Goal: Information Seeking & Learning: Learn about a topic

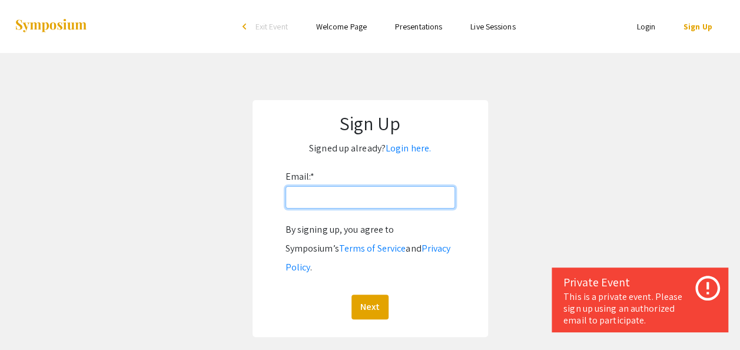
click at [338, 201] on input "Email: *" at bounding box center [371, 197] width 170 height 22
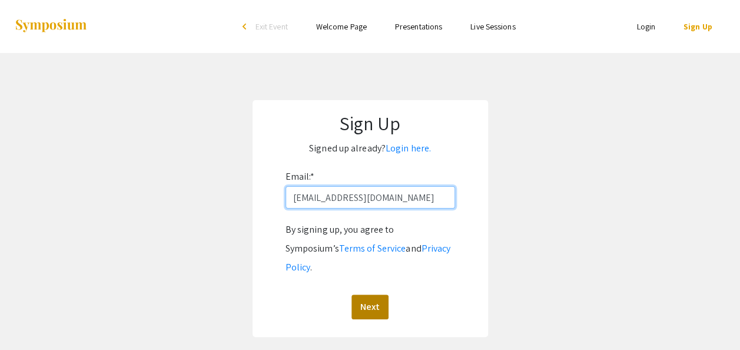
type input "melvillj@oregonstate.edu"
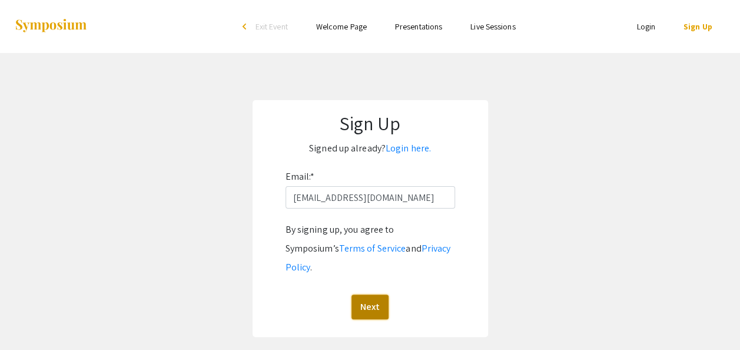
click at [377, 294] on button "Next" at bounding box center [369, 306] width 37 height 25
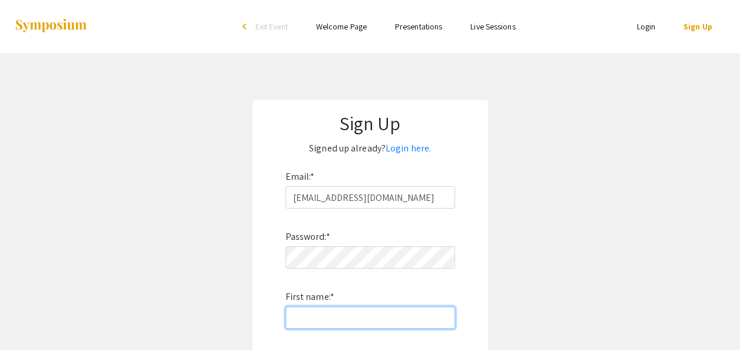
click at [337, 316] on input "First name: *" at bounding box center [371, 317] width 170 height 22
type input "S"
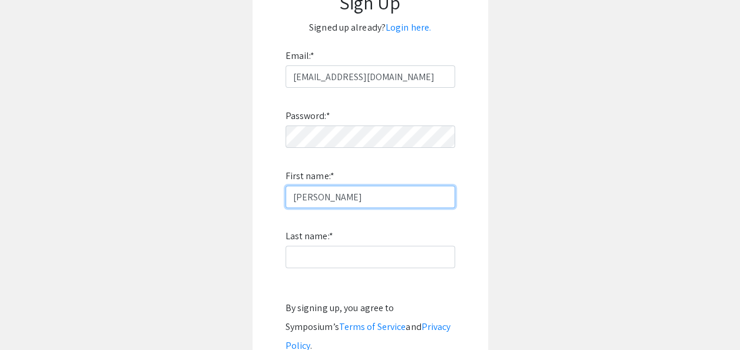
scroll to position [175, 0]
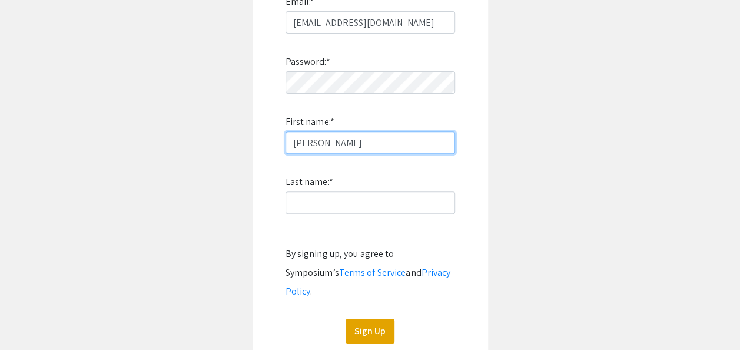
type input "Julia"
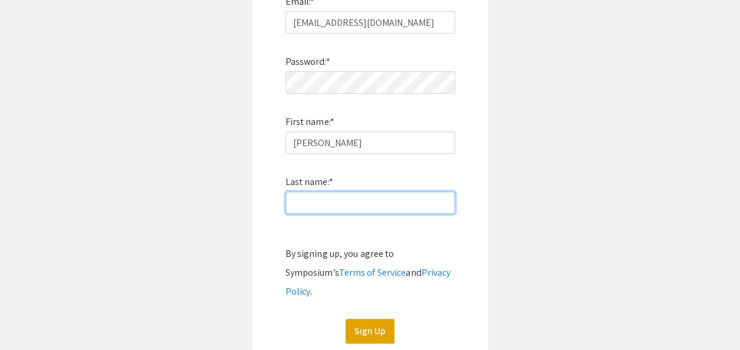
click at [307, 198] on input "Last name: *" at bounding box center [371, 202] width 170 height 22
type input "Melville"
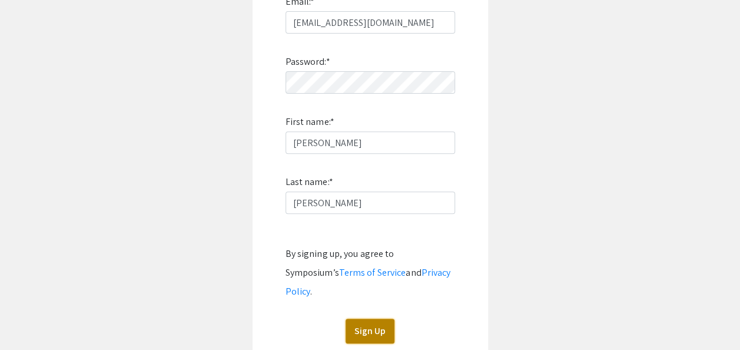
click at [366, 318] on button "Sign Up" at bounding box center [370, 330] width 49 height 25
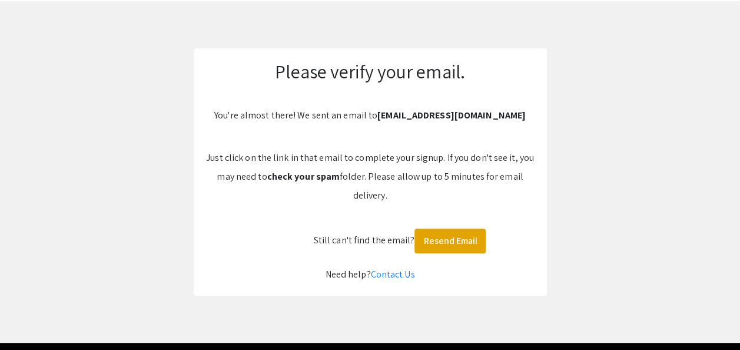
scroll to position [51, 0]
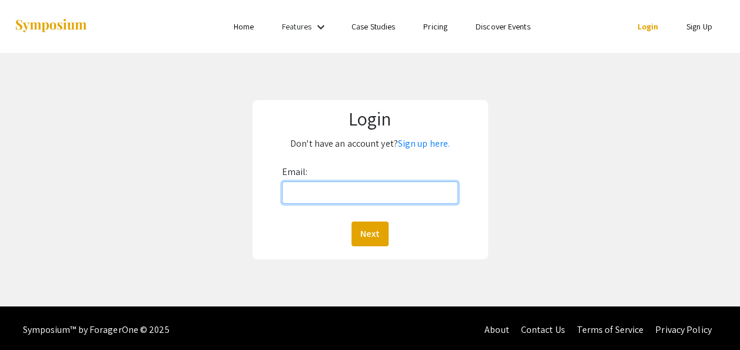
click at [301, 187] on input "Email:" at bounding box center [370, 192] width 177 height 22
type input "[EMAIL_ADDRESS][DOMAIN_NAME]"
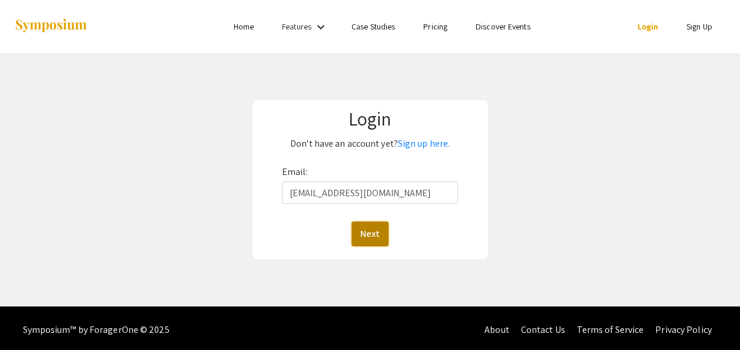
click at [355, 223] on button "Next" at bounding box center [369, 233] width 37 height 25
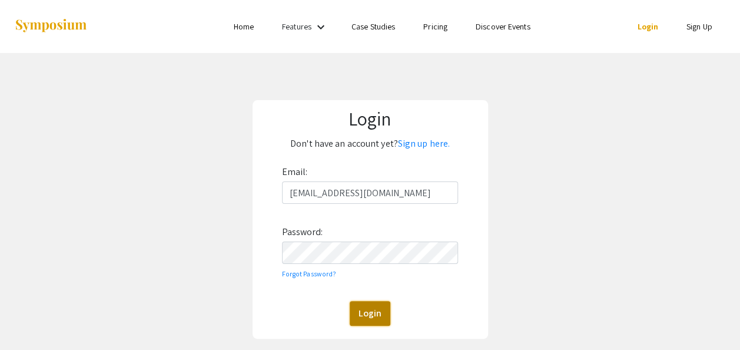
click at [372, 320] on button "Login" at bounding box center [370, 313] width 41 height 25
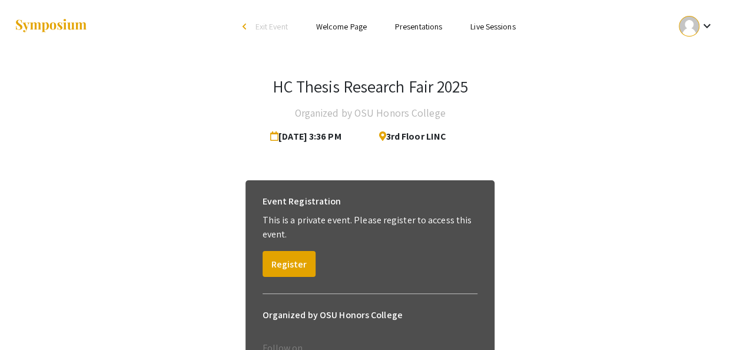
click at [429, 34] on ul "Skip navigation arrow_back_ios Exit Event Welcome Page Presentations Live Sessi…" at bounding box center [370, 26] width 235 height 53
click at [424, 32] on link "Presentations" at bounding box center [418, 26] width 47 height 11
click at [414, 26] on link "Presentations" at bounding box center [418, 26] width 47 height 11
click at [244, 26] on div "arrow_back_ios" at bounding box center [246, 26] width 7 height 7
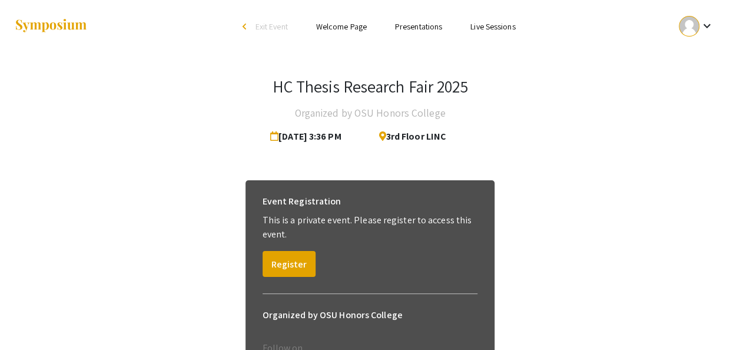
click at [430, 28] on link "Presentations" at bounding box center [418, 26] width 47 height 11
click at [419, 25] on link "Presentations" at bounding box center [418, 26] width 47 height 11
click at [688, 32] on div at bounding box center [689, 26] width 21 height 21
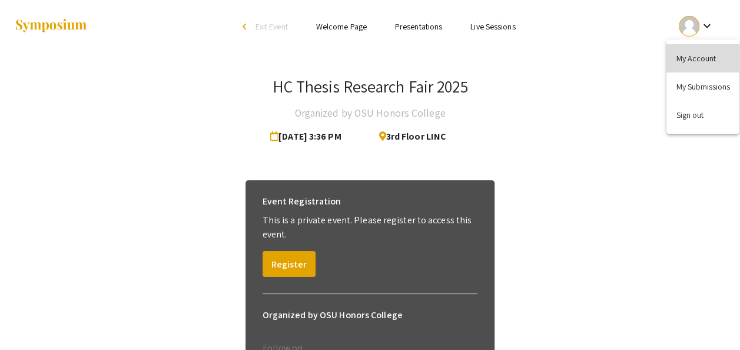
click at [699, 51] on button "My Account" at bounding box center [702, 58] width 72 height 28
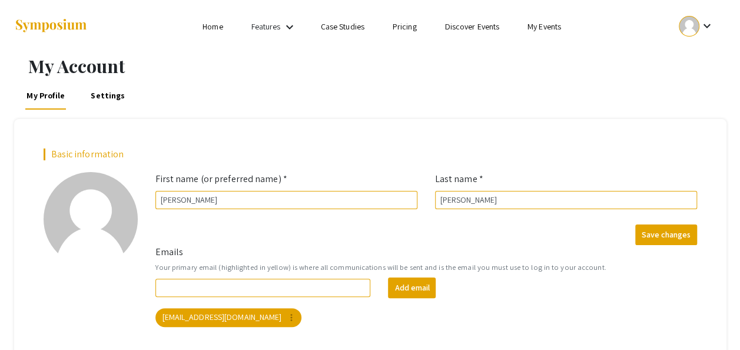
click at [210, 25] on link "Home" at bounding box center [213, 26] width 20 height 11
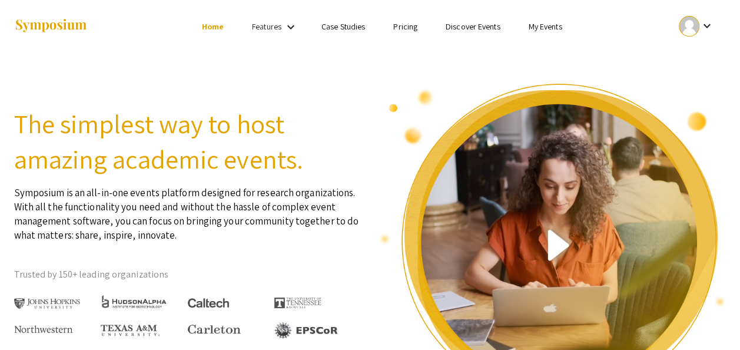
click at [288, 27] on mat-icon "keyboard_arrow_down" at bounding box center [291, 27] width 14 height 14
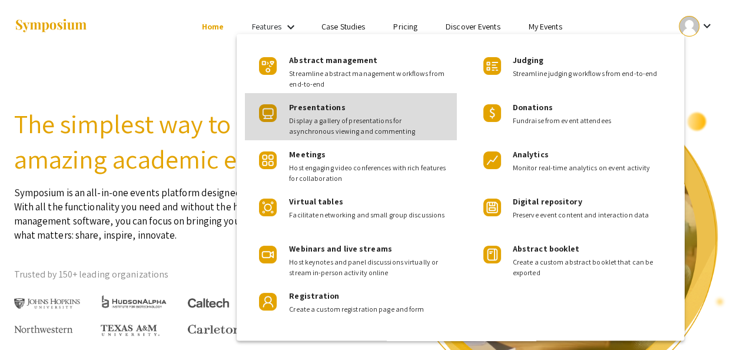
click at [326, 103] on span "Presentations" at bounding box center [317, 107] width 56 height 11
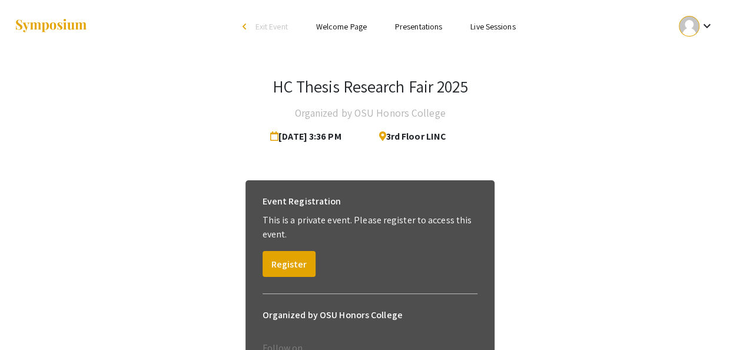
scroll to position [120, 0]
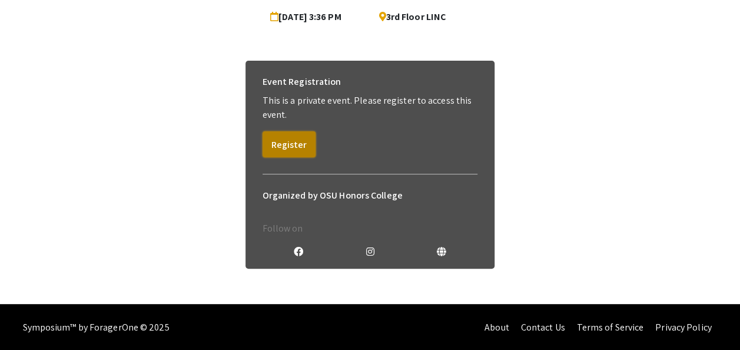
click at [300, 139] on button "Register" at bounding box center [289, 144] width 53 height 26
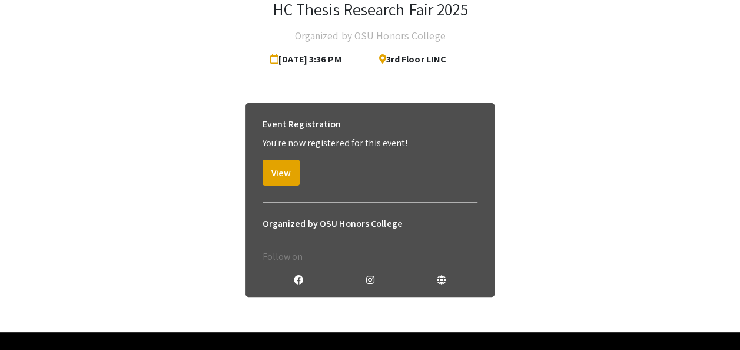
scroll to position [105, 0]
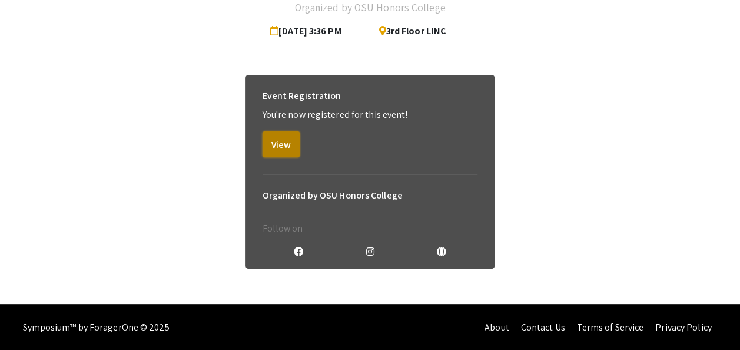
click at [286, 142] on button "View" at bounding box center [281, 144] width 37 height 26
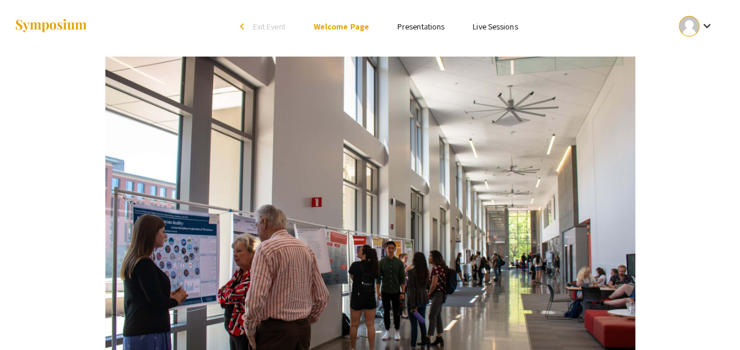
click at [431, 33] on li "Presentations" at bounding box center [420, 26] width 75 height 14
click at [420, 27] on link "Presentations" at bounding box center [420, 26] width 47 height 11
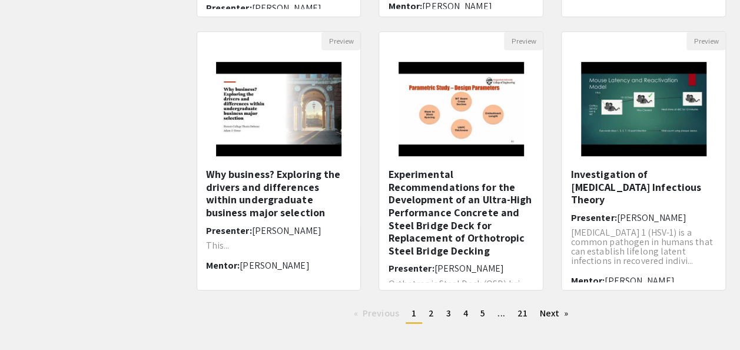
scroll to position [430, 0]
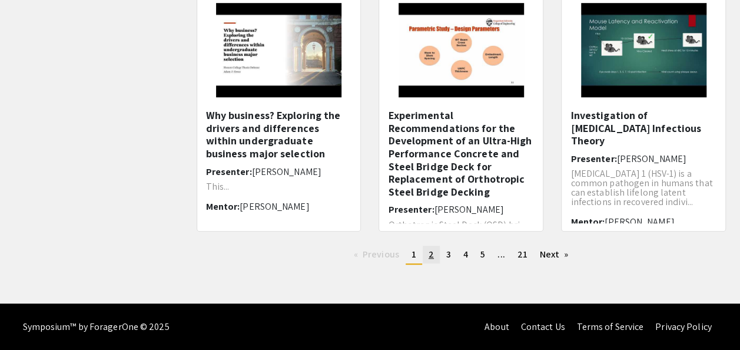
click at [431, 255] on span "2" at bounding box center [431, 254] width 5 height 12
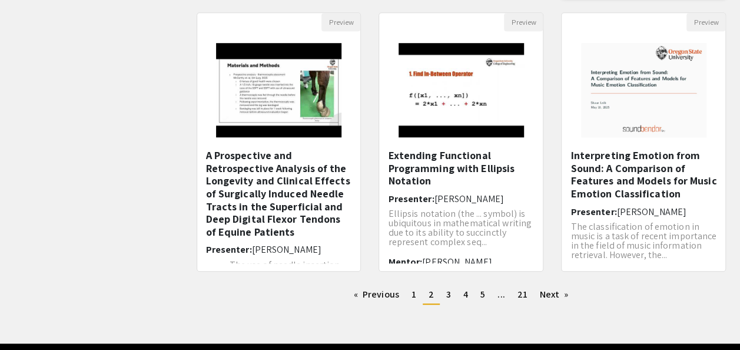
scroll to position [403, 0]
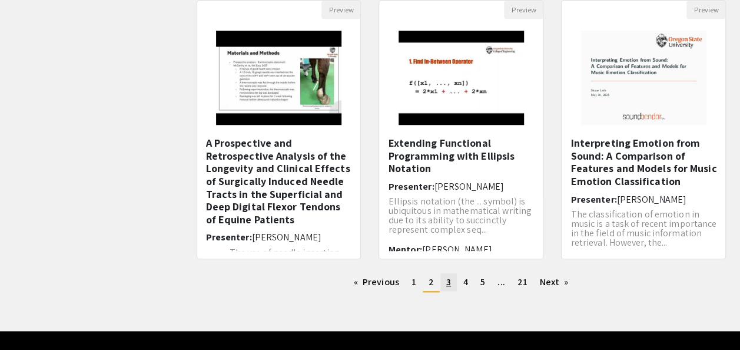
click at [450, 280] on span "3" at bounding box center [448, 281] width 5 height 12
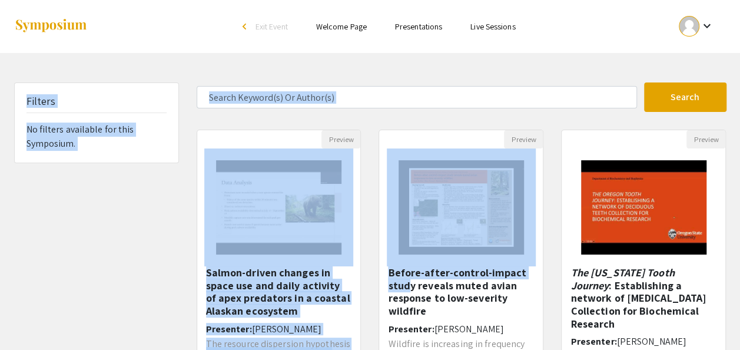
drag, startPoint x: 406, startPoint y: 217, endPoint x: 585, endPoint y: -36, distance: 310.5
click at [585, 0] on html "Skip navigation arrow_back_ios Exit Event Welcome Page Presentations Live Sessi…" at bounding box center [370, 175] width 740 height 350
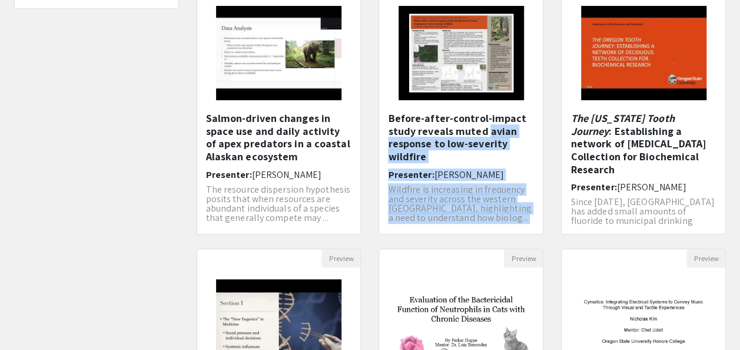
drag, startPoint x: 483, startPoint y: 204, endPoint x: 486, endPoint y: 126, distance: 77.8
click at [486, 126] on div "Before-after-control-impact study reveals muted avian response to low-severity …" at bounding box center [461, 169] width 146 height 114
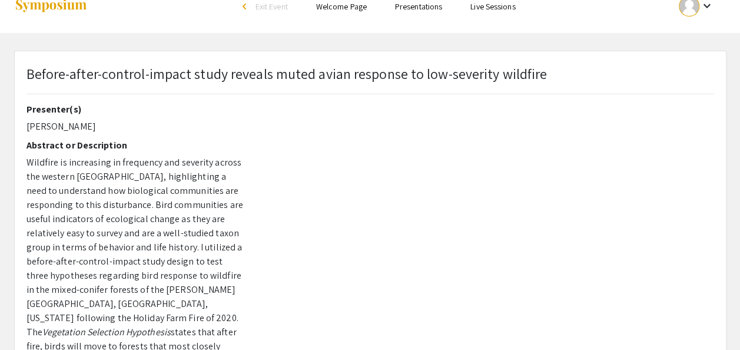
scroll to position [19, 0]
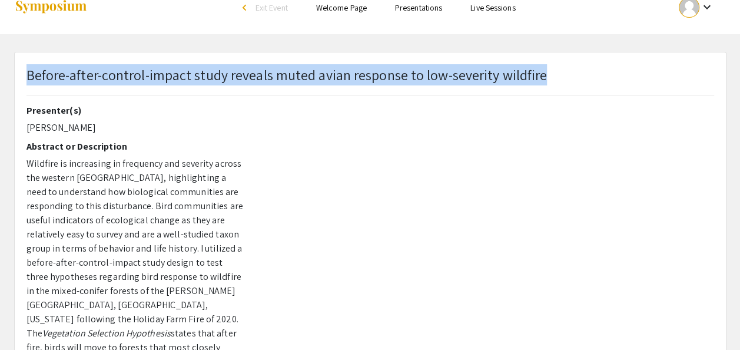
drag, startPoint x: 21, startPoint y: 71, endPoint x: 27, endPoint y: 72, distance: 6.0
click at [27, 72] on div "Before-after-control-impact study reveals muted avian response to low-severity …" at bounding box center [370, 84] width 705 height 41
copy p "Before-after-control-impact study reveals muted avian response to low-severity …"
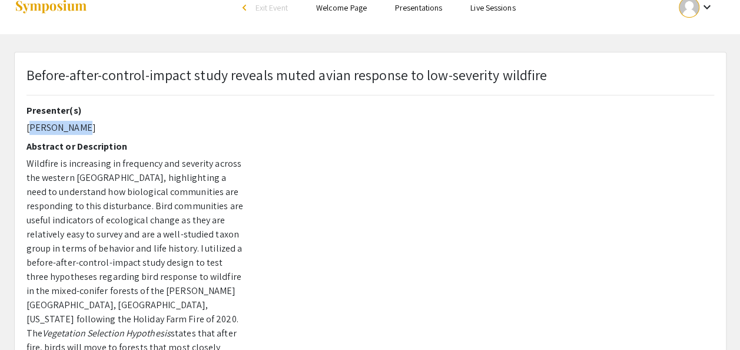
drag, startPoint x: 73, startPoint y: 129, endPoint x: 12, endPoint y: 131, distance: 61.2
click at [12, 131] on div "Before-after-control-impact study reveals muted avian response to low-severity …" at bounding box center [370, 349] width 730 height 595
copy p "[PERSON_NAME]"
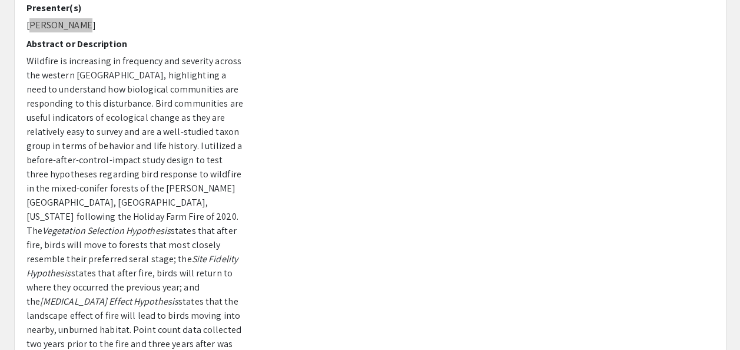
scroll to position [0, 0]
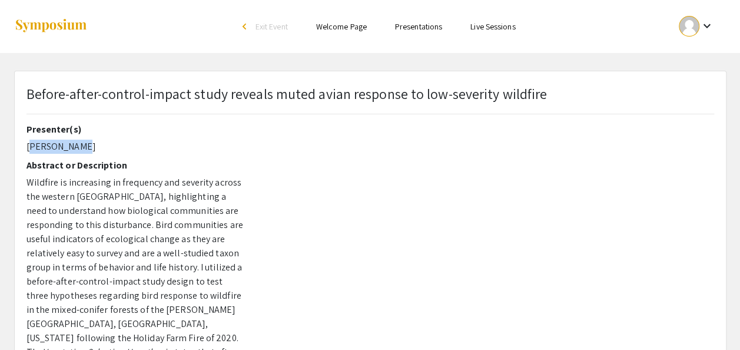
click at [416, 24] on link "Presentations" at bounding box center [418, 26] width 47 height 11
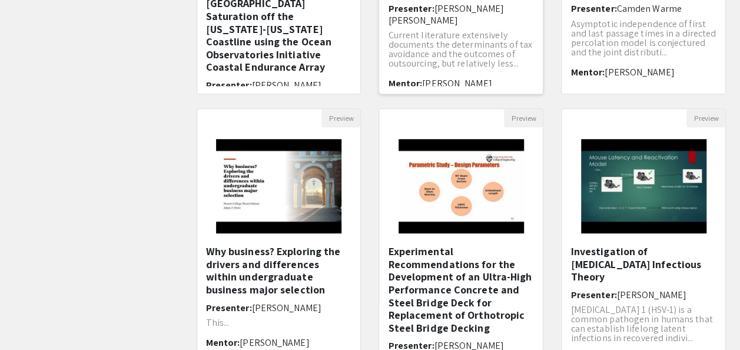
scroll to position [430, 0]
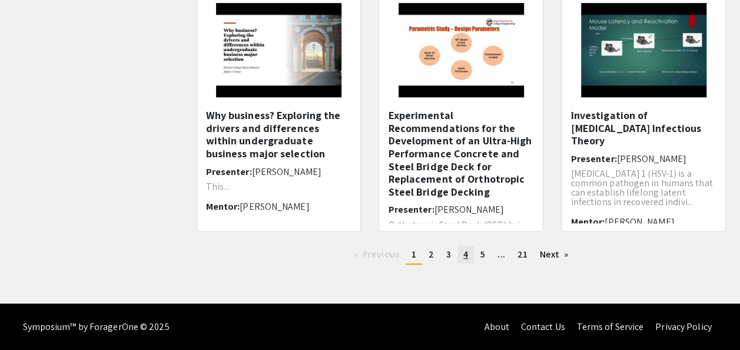
click at [459, 254] on link "page 4" at bounding box center [465, 254] width 16 height 18
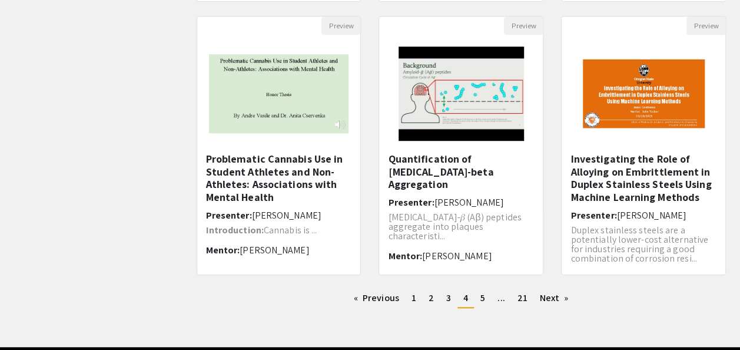
scroll to position [387, 0]
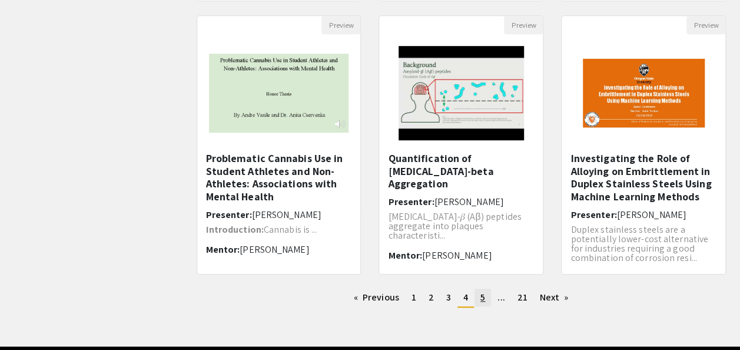
click at [483, 301] on span "5" at bounding box center [482, 297] width 5 height 12
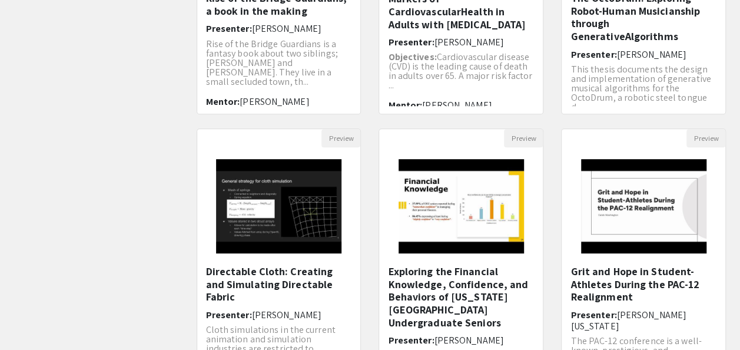
scroll to position [430, 0]
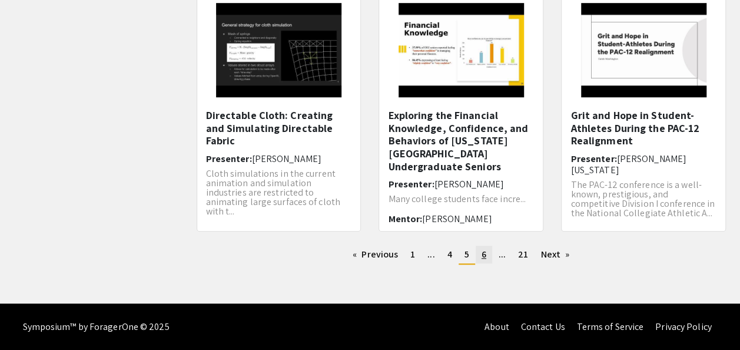
click at [477, 256] on link "page 6" at bounding box center [484, 254] width 16 height 18
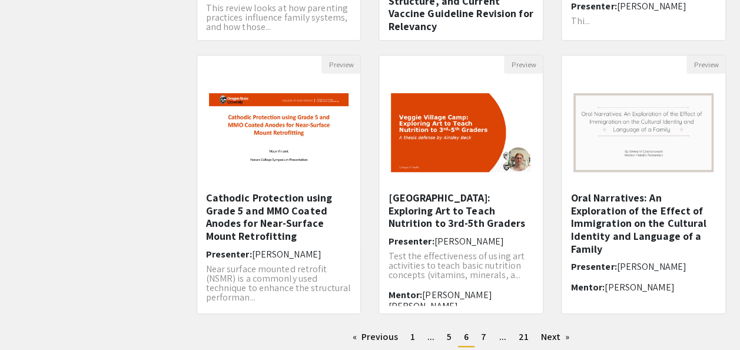
scroll to position [430, 0]
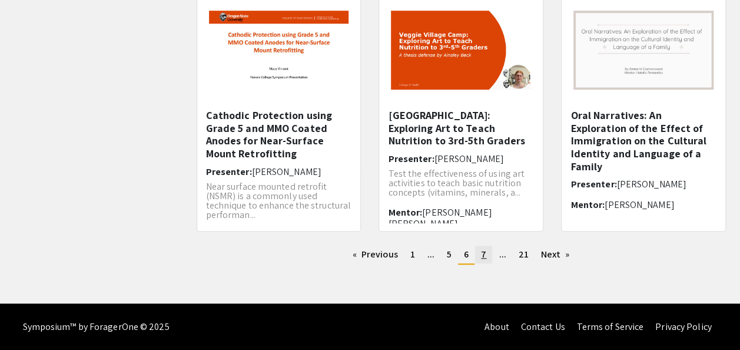
click at [486, 256] on span "7" at bounding box center [483, 254] width 5 height 12
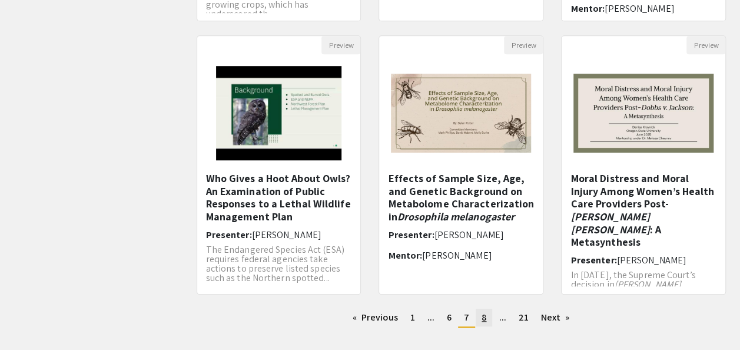
scroll to position [420, 0]
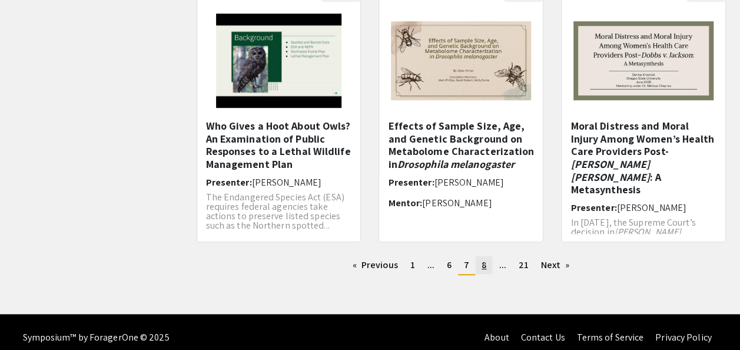
click at [483, 264] on span "8" at bounding box center [484, 264] width 5 height 12
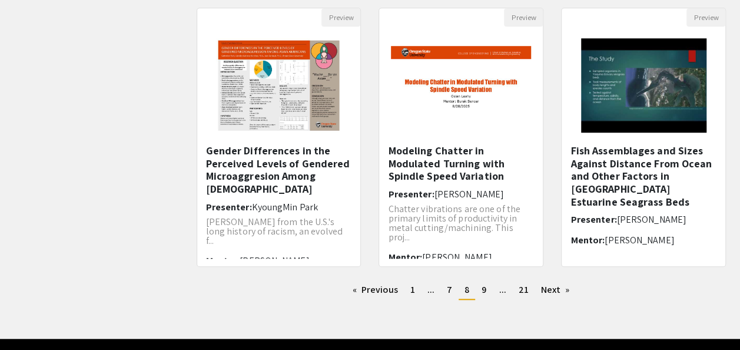
scroll to position [396, 0]
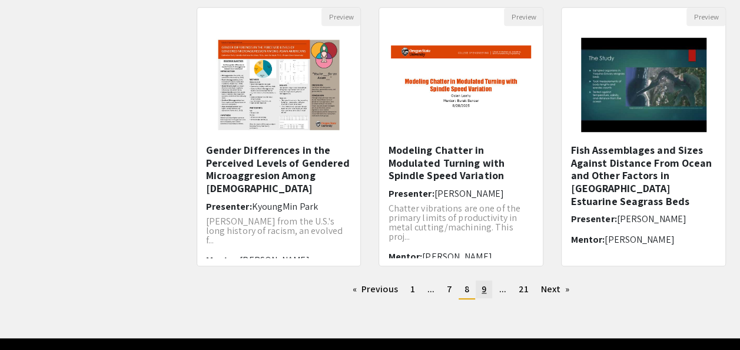
click at [482, 290] on span "9" at bounding box center [484, 289] width 5 height 12
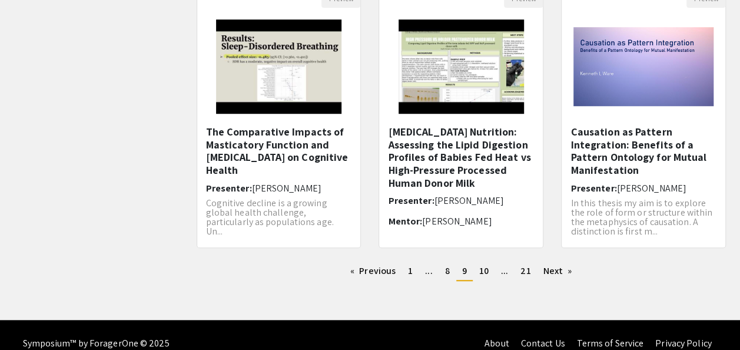
scroll to position [430, 0]
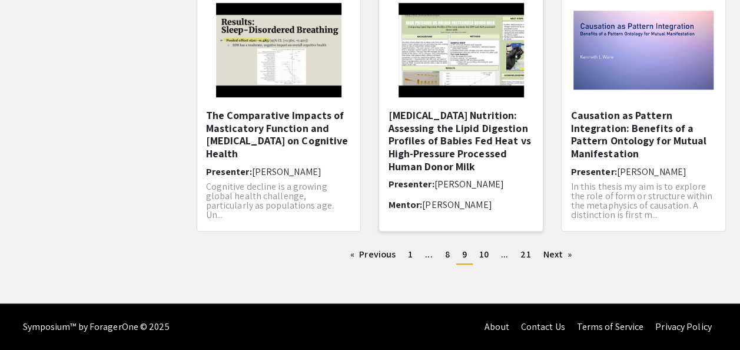
click at [478, 125] on h5 "[MEDICAL_DATA] Nutrition: Assessing the Lipid Digestion Profiles of Babies Fed …" at bounding box center [461, 141] width 146 height 64
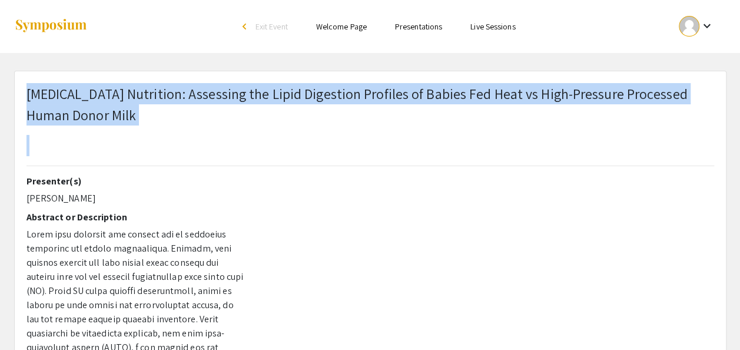
drag, startPoint x: 28, startPoint y: 89, endPoint x: 168, endPoint y: 139, distance: 148.8
click at [168, 139] on h1 "[MEDICAL_DATA] Nutrition: Assessing the Lipid Digestion Profiles of Babies Fed …" at bounding box center [370, 119] width 688 height 73
copy span "[MEDICAL_DATA] Nutrition: Assessing the Lipid Digestion Profiles of Babies Fed …"
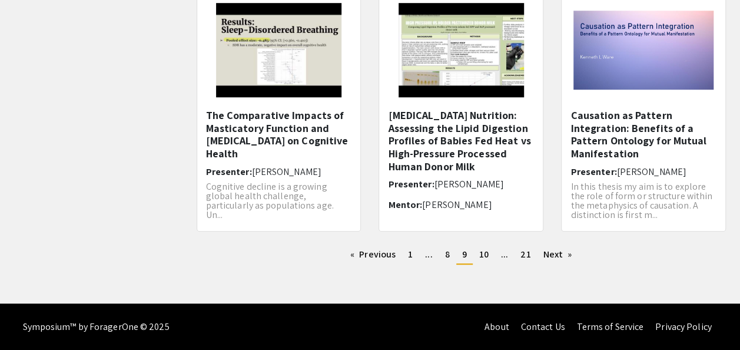
scroll to position [12, 0]
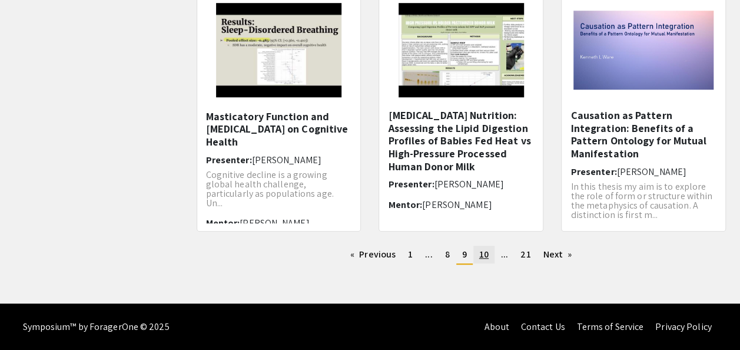
click at [487, 258] on span "10" at bounding box center [483, 254] width 9 height 12
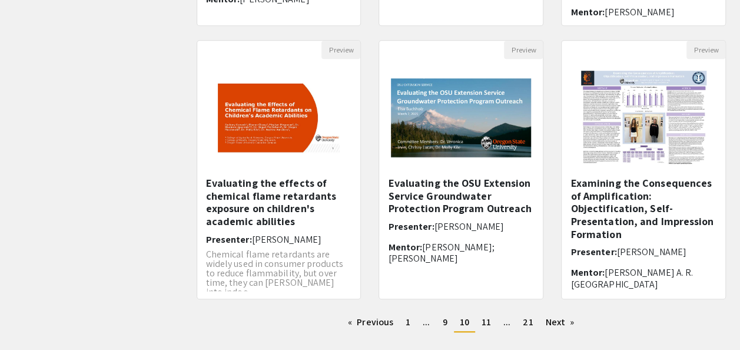
scroll to position [362, 0]
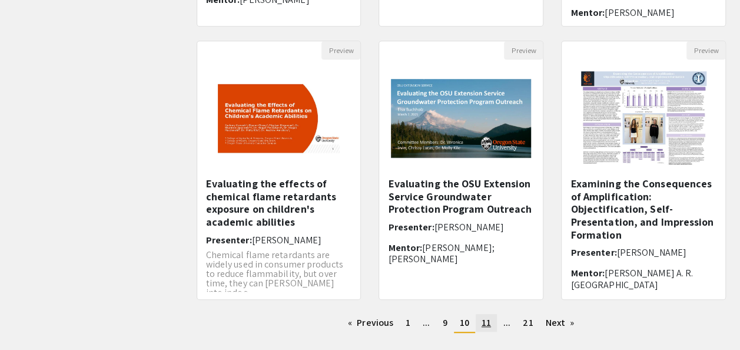
click at [481, 325] on link "page 11" at bounding box center [486, 323] width 21 height 18
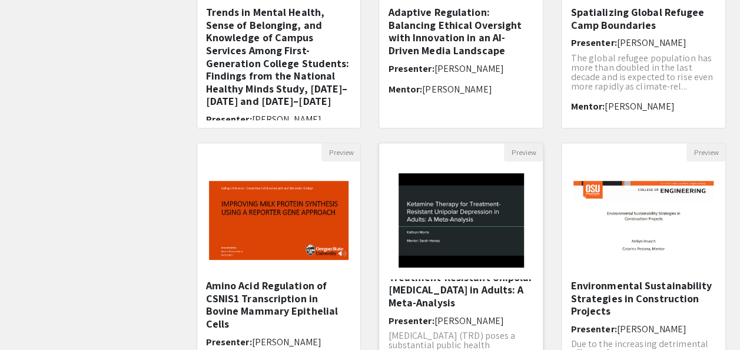
scroll to position [430, 0]
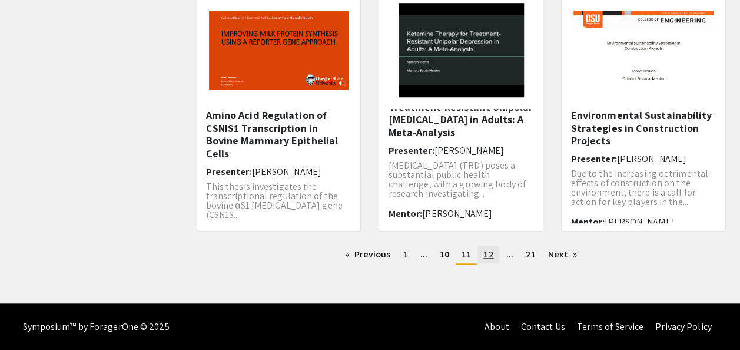
click at [484, 255] on span "12" at bounding box center [488, 254] width 10 height 12
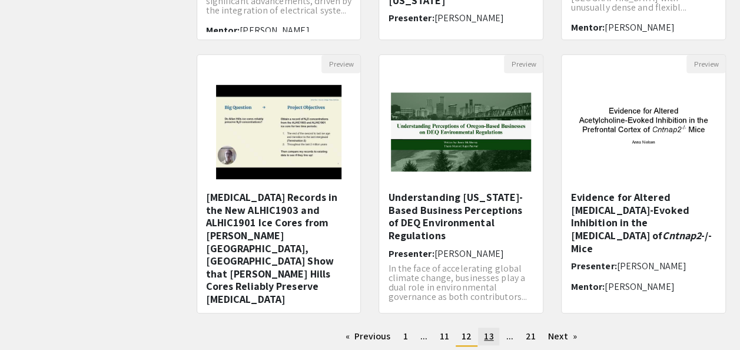
scroll to position [9, 0]
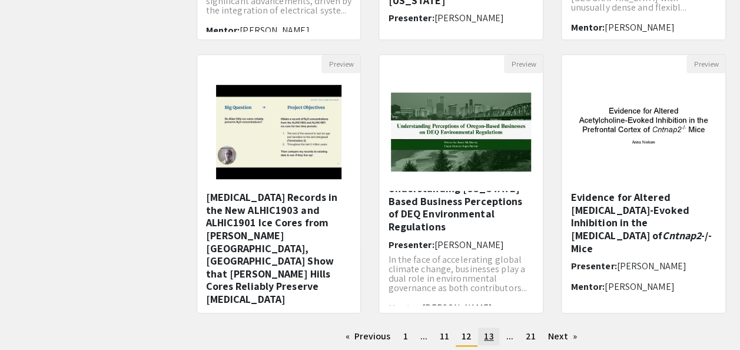
click at [486, 332] on span "13" at bounding box center [488, 336] width 9 height 12
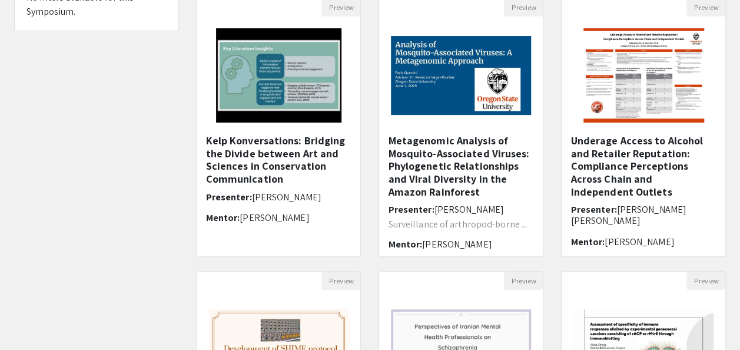
scroll to position [132, 0]
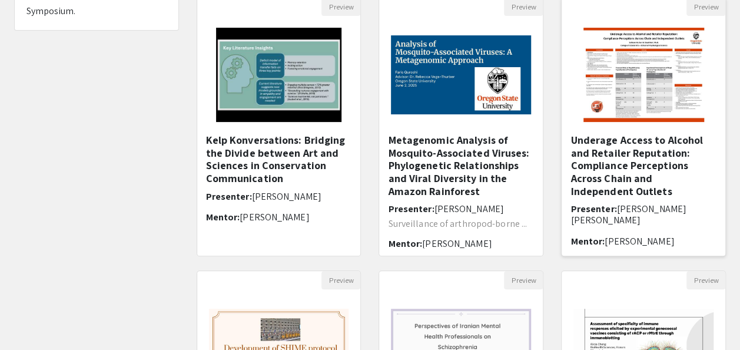
click at [606, 167] on h5 "Underage Access to Alcohol and Retailer Reputation: Compliance Perceptions Acro…" at bounding box center [643, 166] width 146 height 64
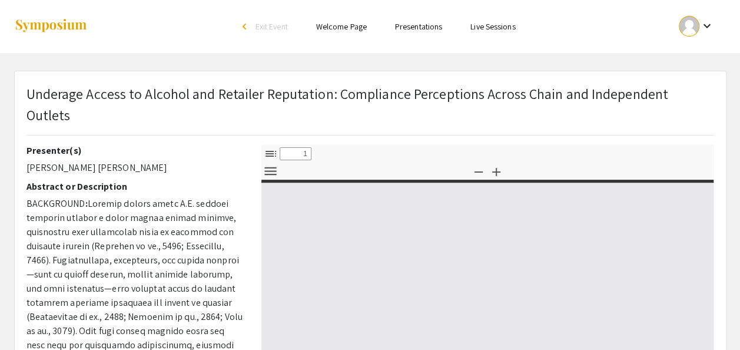
select select "custom"
type input "0"
select select "custom"
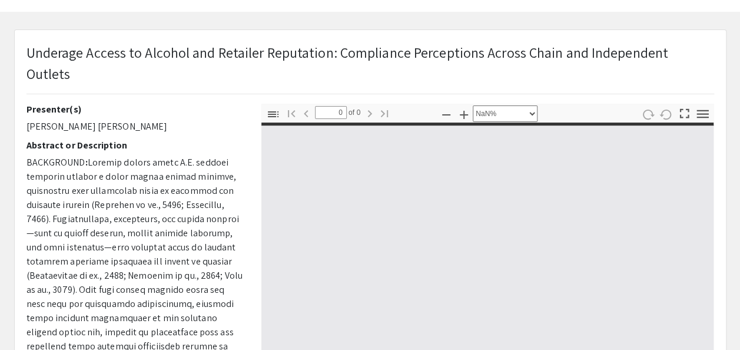
type input "1"
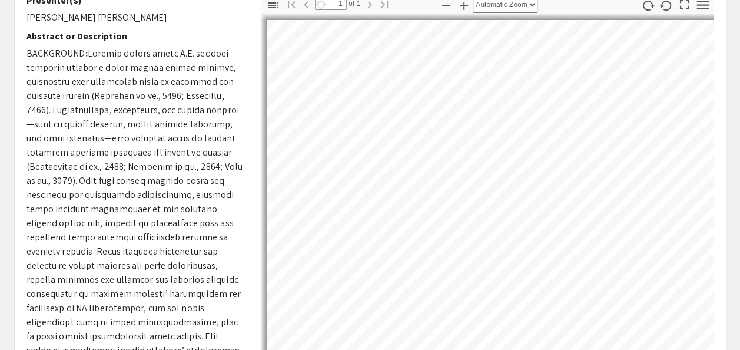
select select "auto"
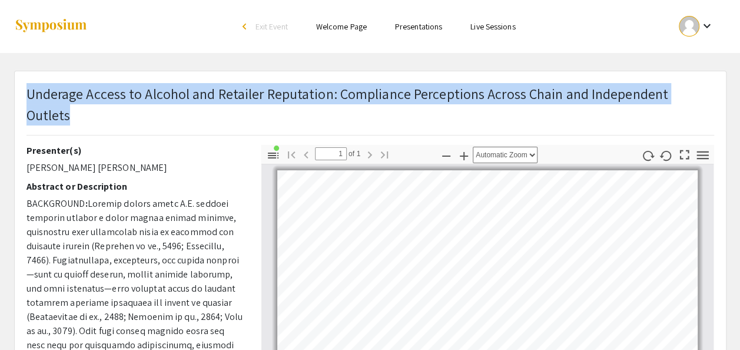
drag, startPoint x: 28, startPoint y: 100, endPoint x: 706, endPoint y: 98, distance: 678.2
click at [668, 98] on span "Underage Access to Alcohol and Retailer Reputation: Compliance Perceptions Acro…" at bounding box center [347, 104] width 642 height 40
copy span "Underage Access to Alcohol and Retailer Reputation: Compliance Perceptions Acro…"
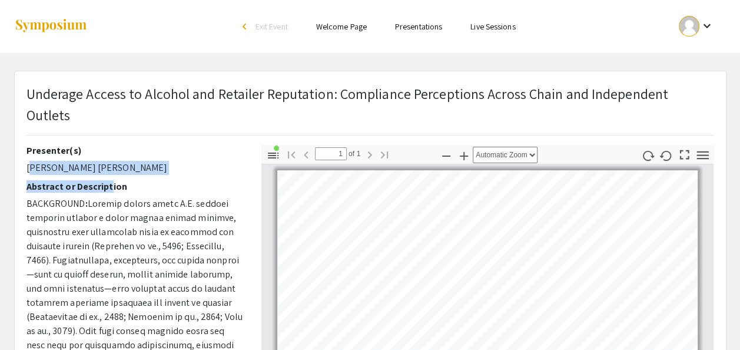
drag, startPoint x: 107, startPoint y: 155, endPoint x: 17, endPoint y: 142, distance: 90.4
click at [18, 145] on div "Presenter(s) Sullivan Fischer Abstract or Description BACKGROUND : Mentor David…" at bounding box center [135, 351] width 235 height 412
drag, startPoint x: 17, startPoint y: 142, endPoint x: 114, endPoint y: 147, distance: 97.3
click at [114, 161] on p "[PERSON_NAME] [PERSON_NAME]" at bounding box center [134, 168] width 217 height 14
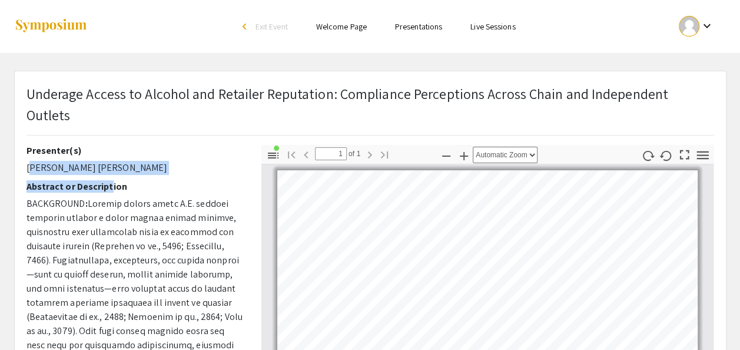
click at [114, 161] on p "[PERSON_NAME] [PERSON_NAME]" at bounding box center [134, 168] width 217 height 14
copy div "[PERSON_NAME] [PERSON_NAME]"
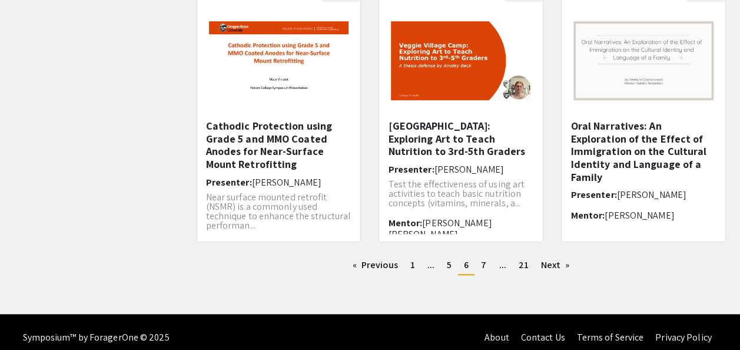
scroll to position [430, 0]
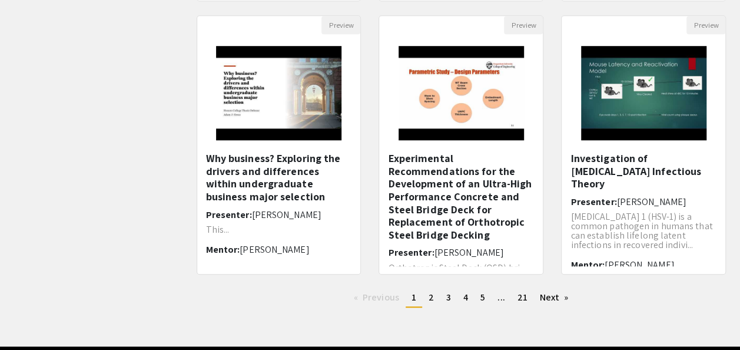
scroll to position [430, 0]
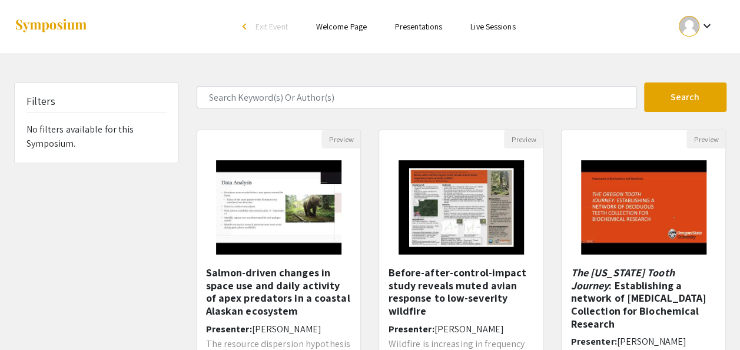
scroll to position [403, 0]
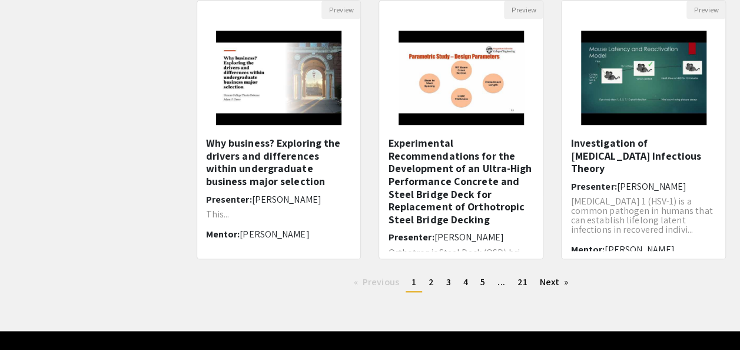
scroll to position [430, 0]
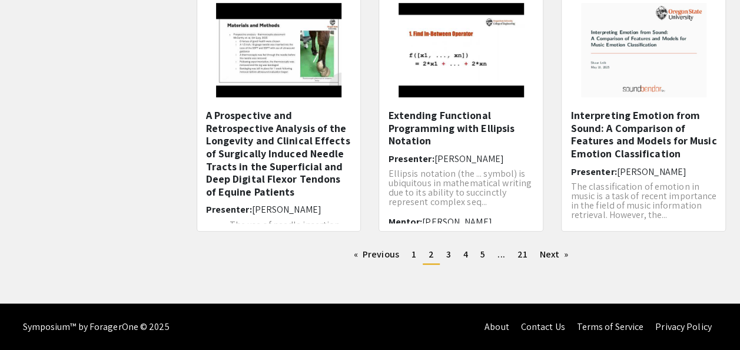
scroll to position [403, 0]
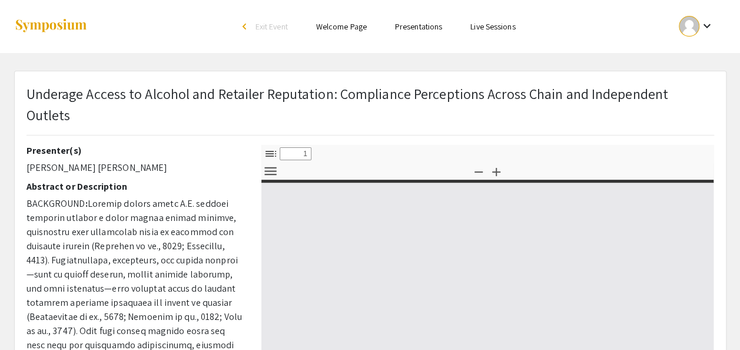
select select "custom"
type input "0"
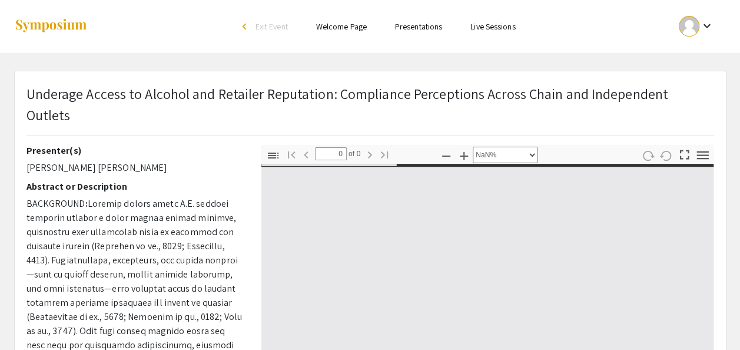
select select "auto"
type input "1"
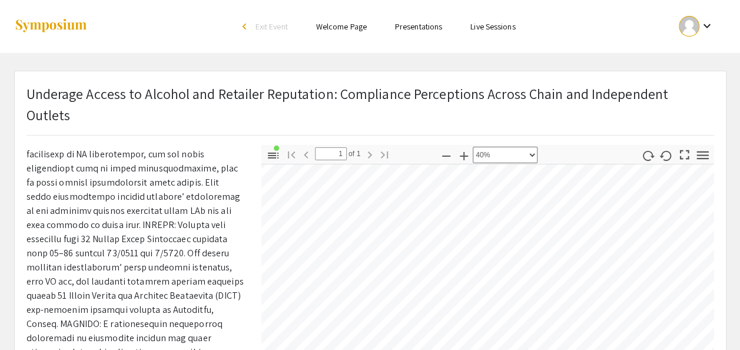
scroll to position [364, 276]
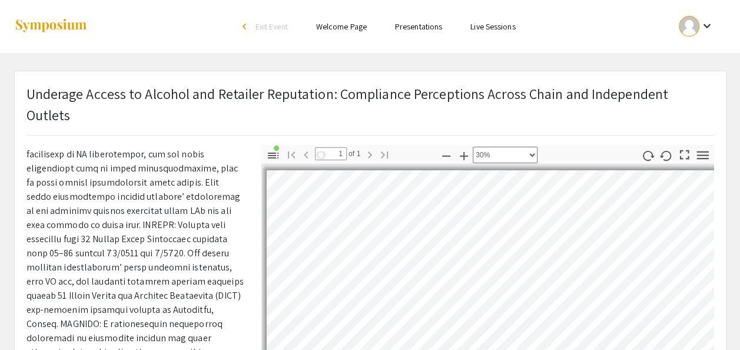
select select "custom"
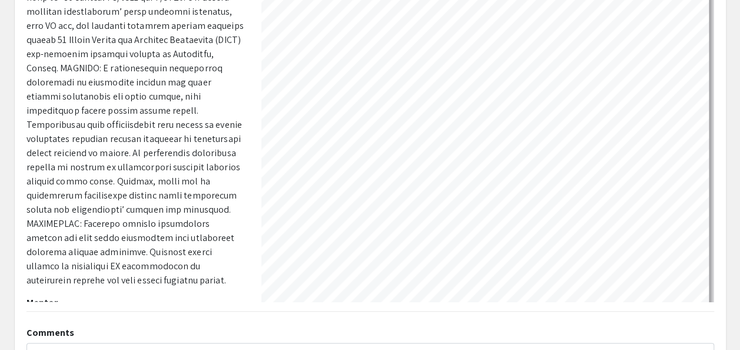
scroll to position [0, 0]
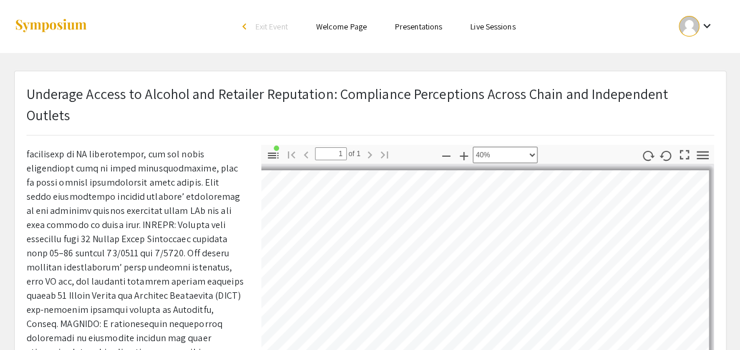
click at [414, 20] on li "Presentations" at bounding box center [418, 26] width 75 height 14
click at [430, 25] on link "Presentations" at bounding box center [418, 26] width 47 height 11
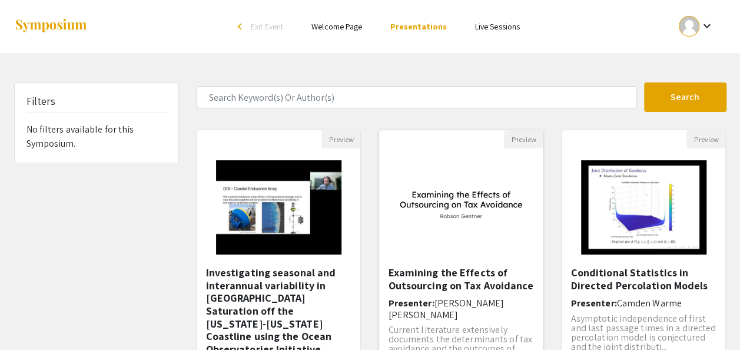
scroll to position [430, 0]
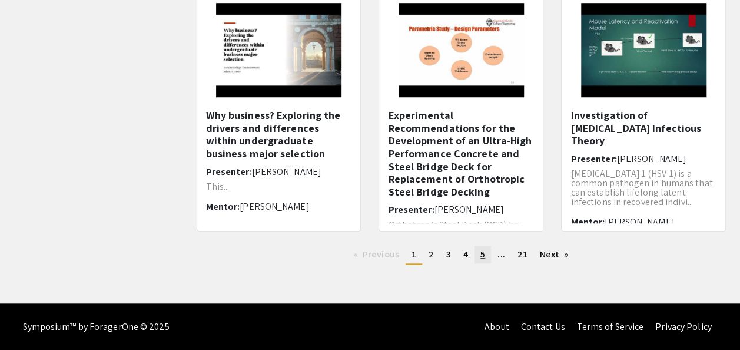
click at [476, 260] on link "page 5" at bounding box center [482, 254] width 16 height 18
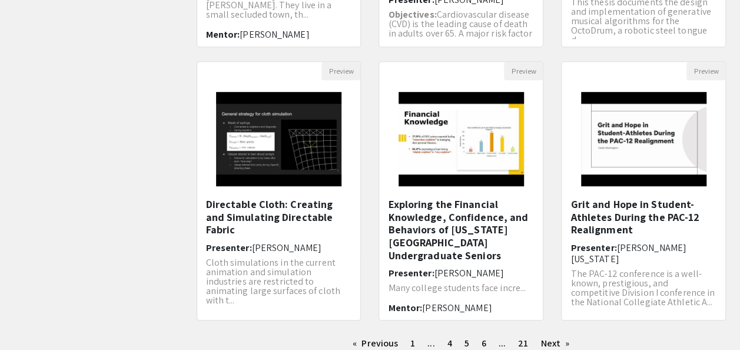
scroll to position [430, 0]
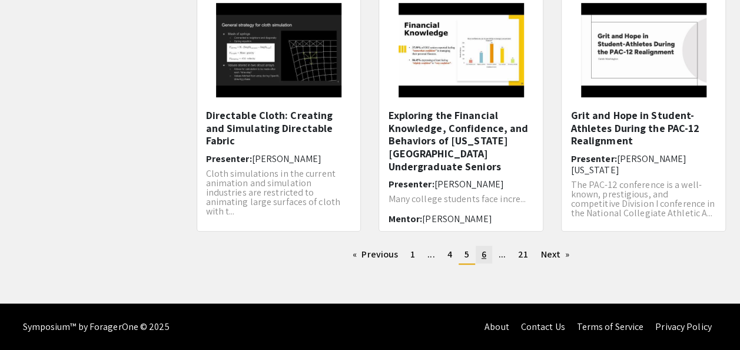
click at [485, 249] on span "6" at bounding box center [484, 254] width 5 height 12
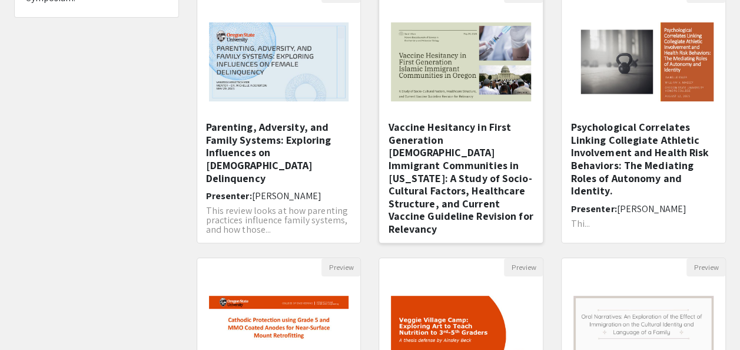
scroll to position [411, 0]
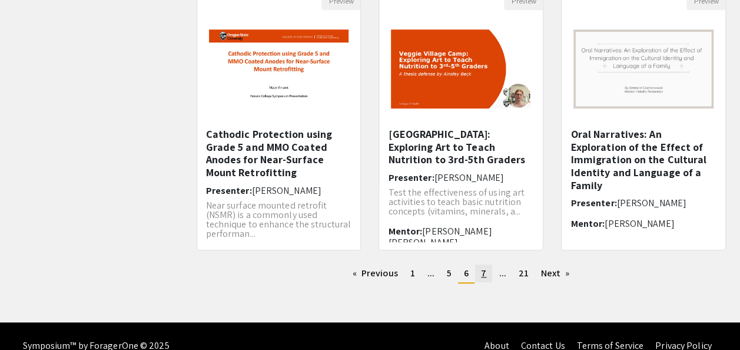
click at [484, 268] on span "7" at bounding box center [483, 273] width 5 height 12
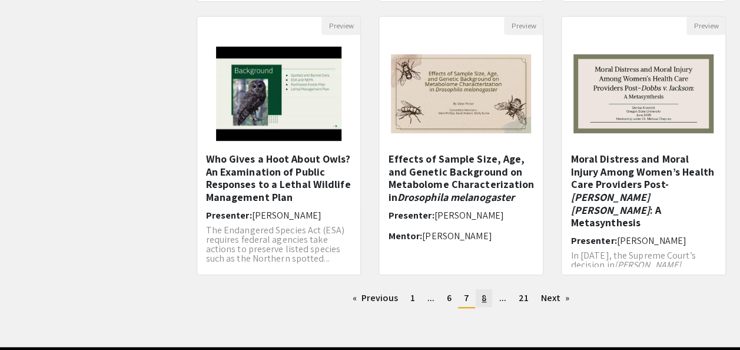
scroll to position [430, 0]
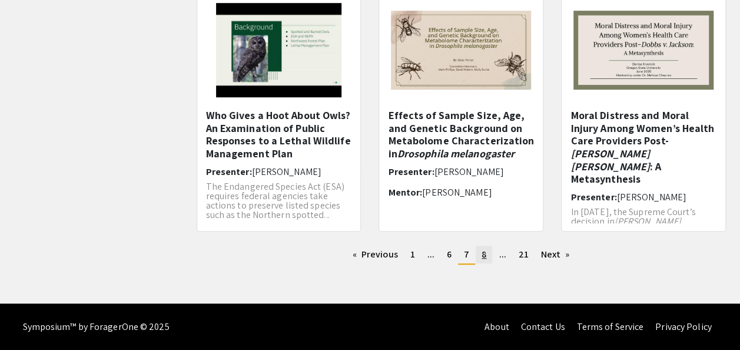
click at [490, 253] on link "page 8" at bounding box center [484, 254] width 16 height 18
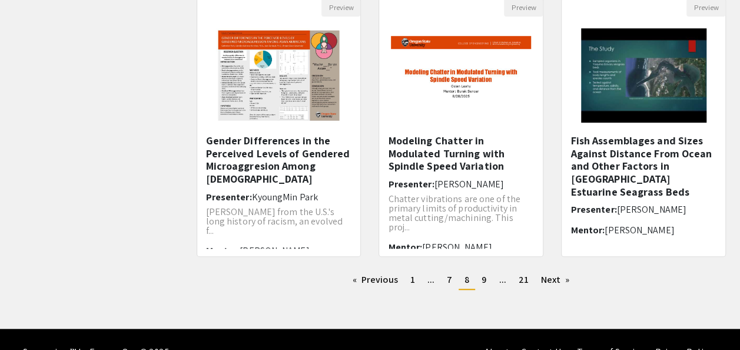
scroll to position [419, 0]
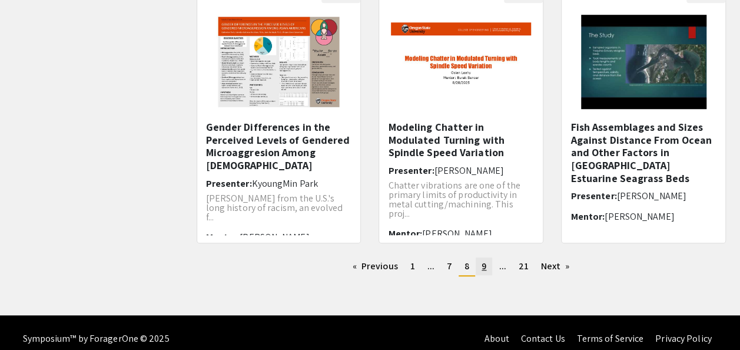
click at [486, 266] on span "9" at bounding box center [484, 266] width 5 height 12
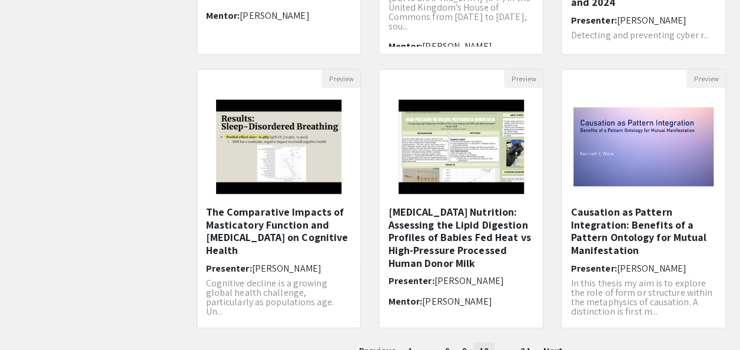
scroll to position [359, 0]
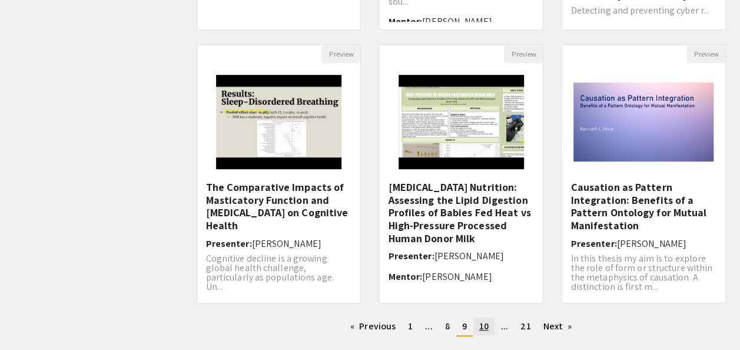
click at [490, 328] on link "page 10" at bounding box center [483, 326] width 21 height 18
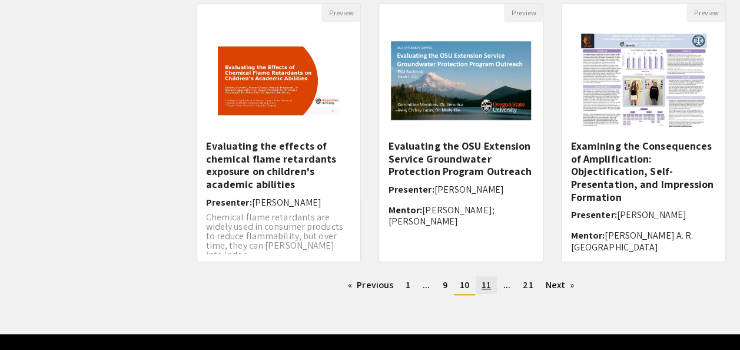
scroll to position [410, 0]
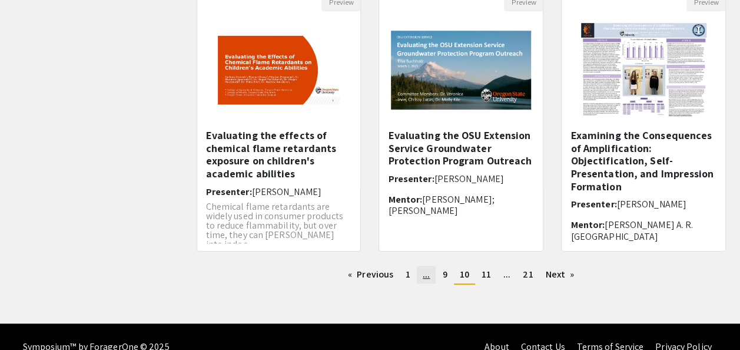
click at [420, 273] on link "page ..." at bounding box center [426, 274] width 19 height 18
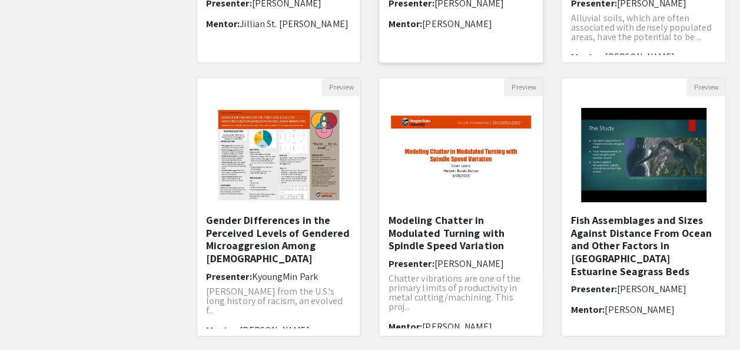
scroll to position [430, 0]
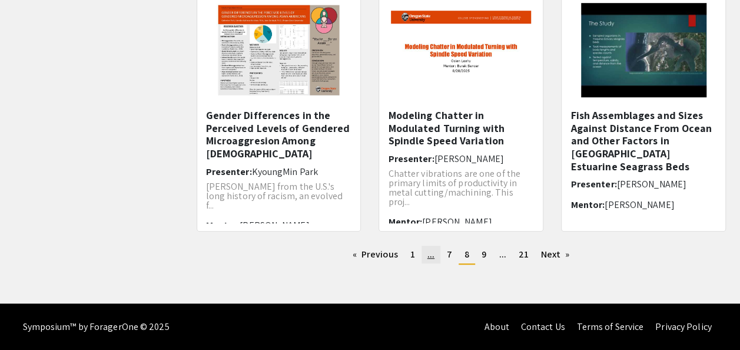
click at [429, 260] on span "..." at bounding box center [430, 254] width 7 height 12
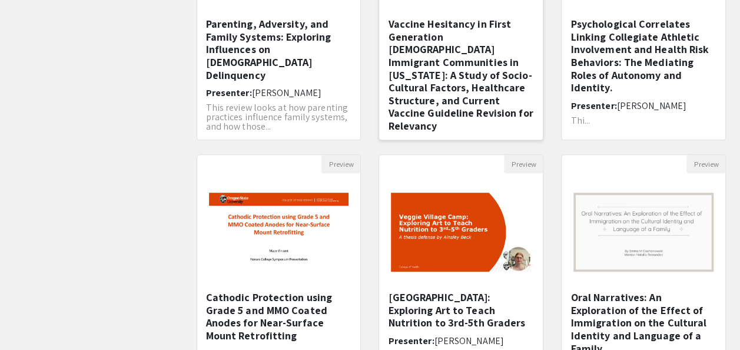
scroll to position [430, 0]
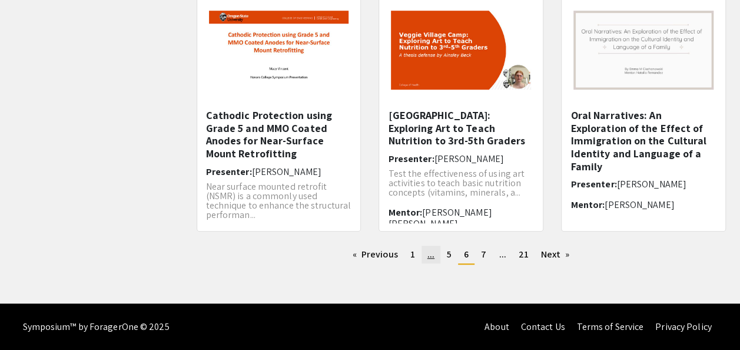
click at [434, 257] on span "..." at bounding box center [430, 254] width 7 height 12
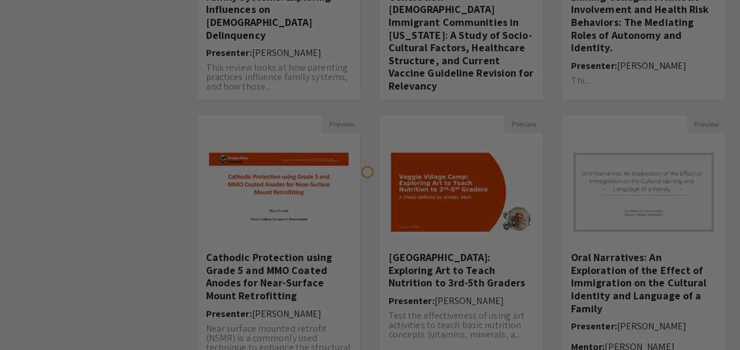
scroll to position [430, 0]
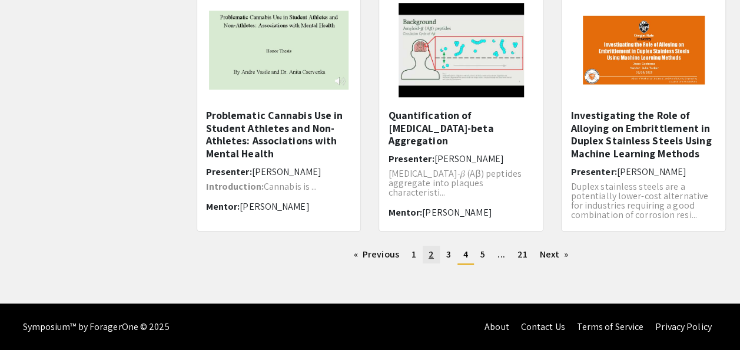
click at [424, 258] on link "page 2" at bounding box center [431, 254] width 17 height 18
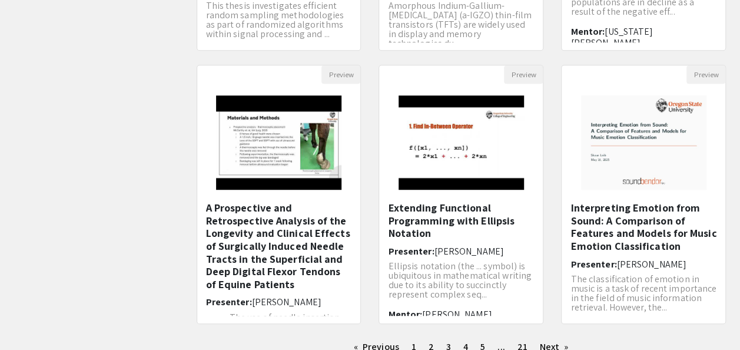
scroll to position [9, 0]
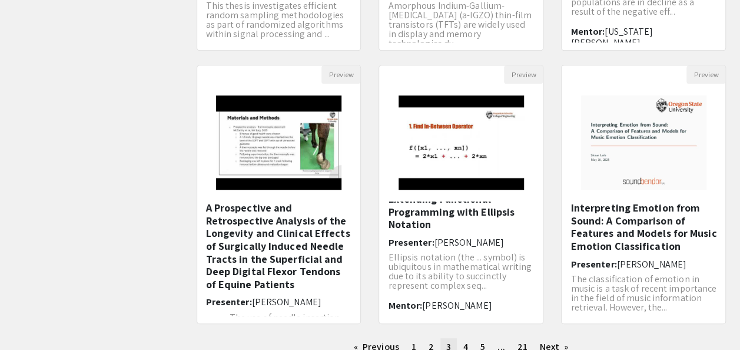
click at [445, 346] on link "page 3" at bounding box center [448, 347] width 16 height 18
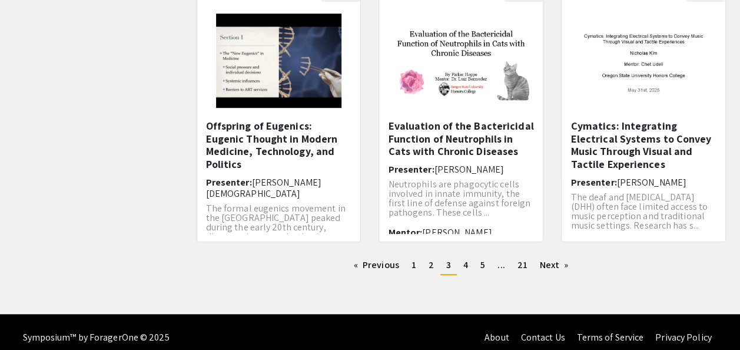
scroll to position [420, 0]
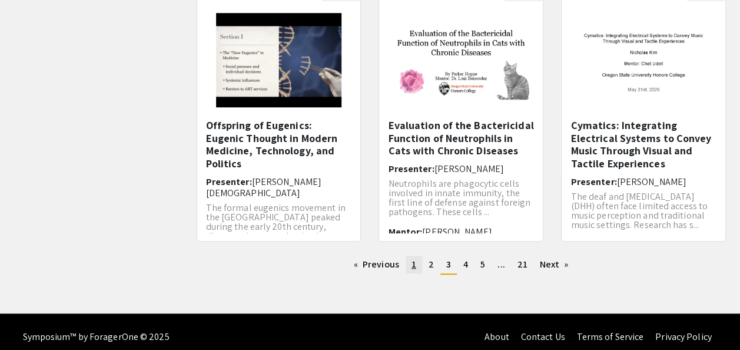
click at [421, 267] on link "page 1" at bounding box center [414, 264] width 16 height 18
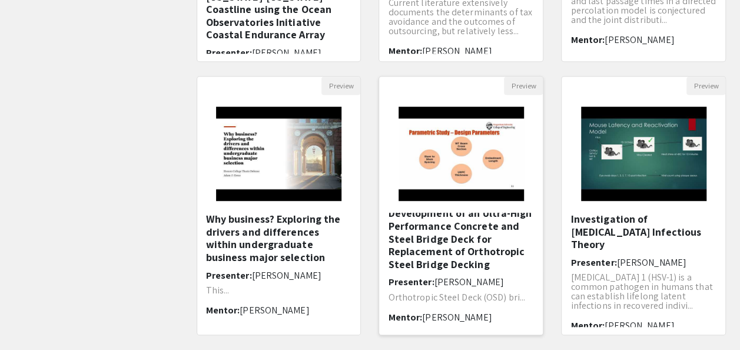
scroll to position [430, 0]
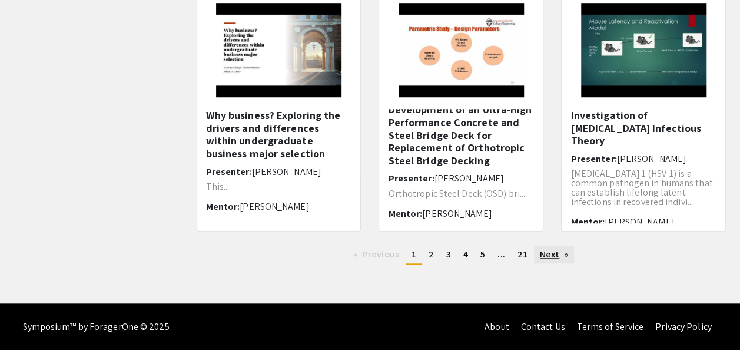
click at [553, 248] on link "Next page" at bounding box center [554, 254] width 41 height 18
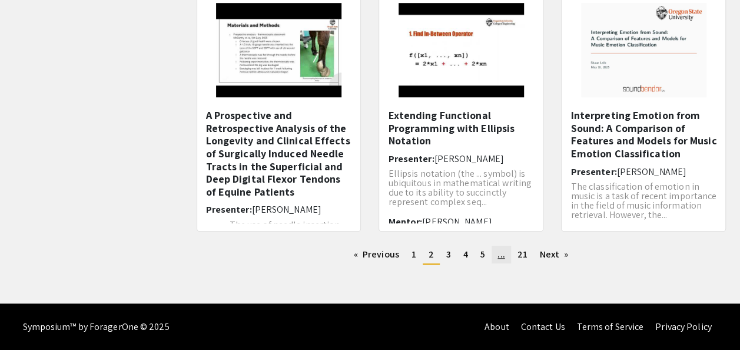
click at [494, 258] on link "page ..." at bounding box center [501, 254] width 19 height 18
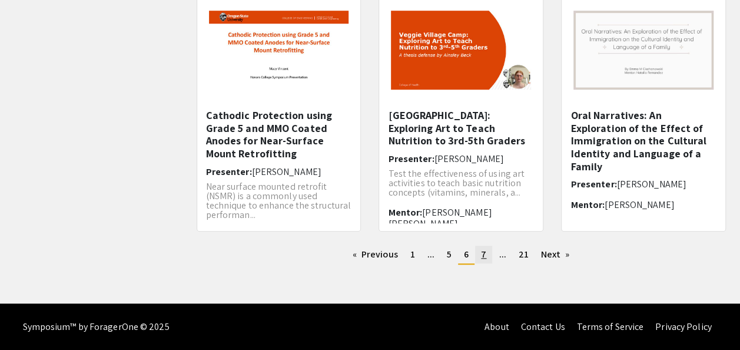
click at [480, 259] on link "page 7" at bounding box center [483, 254] width 17 height 18
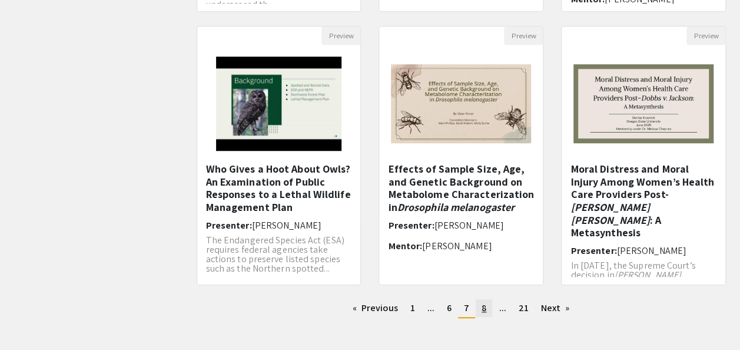
click at [483, 307] on span "8" at bounding box center [484, 307] width 5 height 12
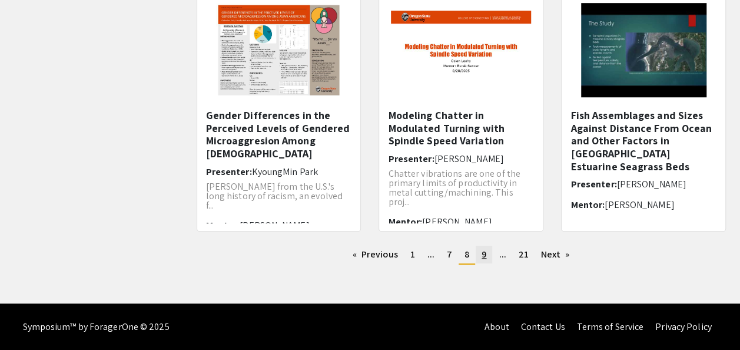
click at [482, 253] on span "9" at bounding box center [484, 254] width 5 height 12
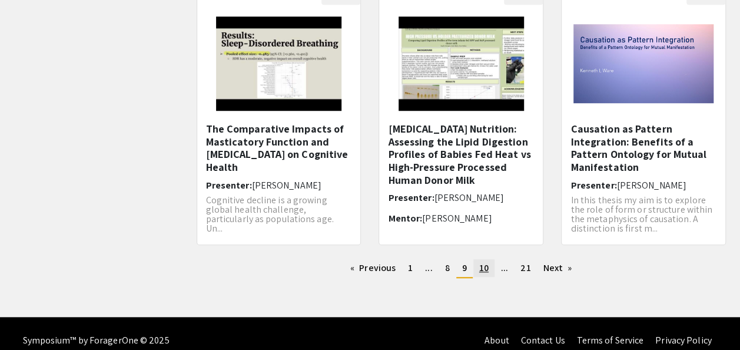
click at [487, 265] on span "10" at bounding box center [483, 267] width 9 height 12
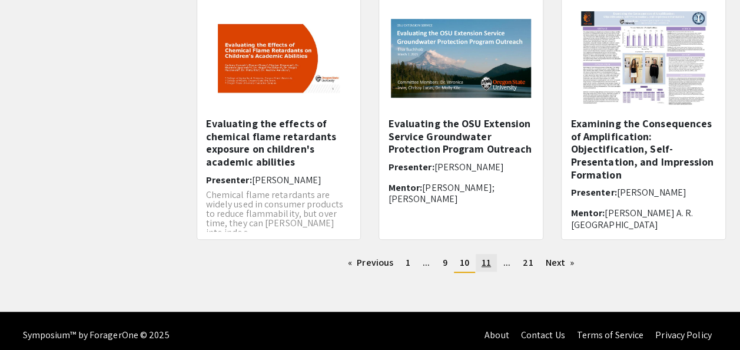
click at [493, 270] on link "page 11" at bounding box center [486, 263] width 21 height 18
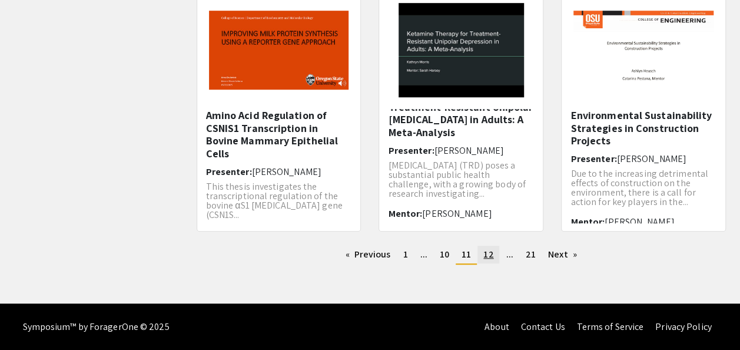
click at [479, 255] on link "page 12" at bounding box center [488, 254] width 22 height 18
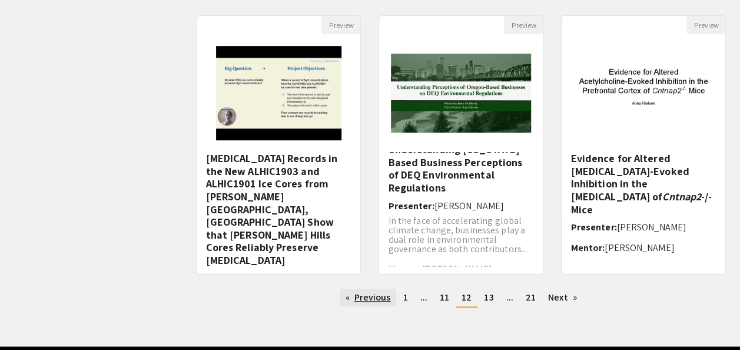
click at [359, 296] on link "Previous page" at bounding box center [368, 297] width 57 height 18
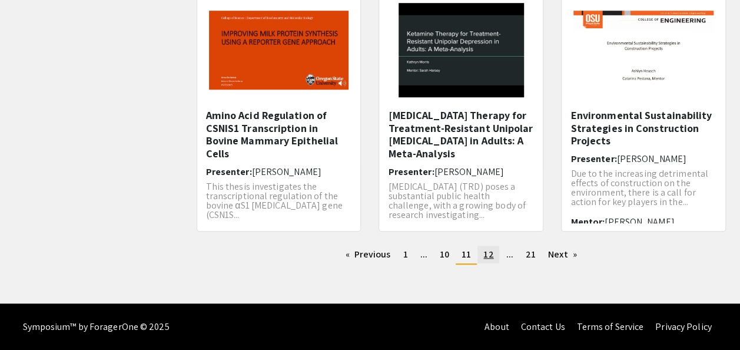
click at [494, 260] on link "page 12" at bounding box center [488, 254] width 22 height 18
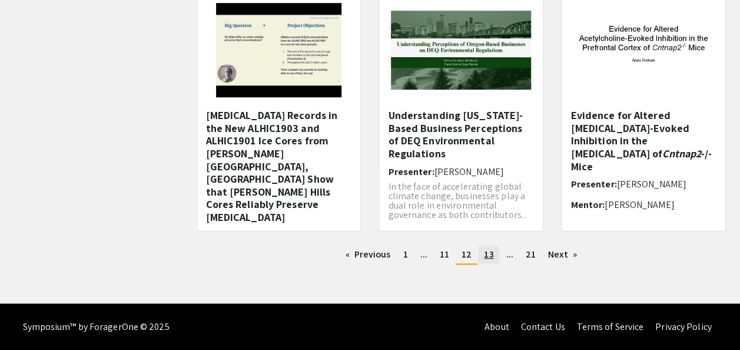
click at [497, 253] on link "page 13" at bounding box center [488, 254] width 21 height 18
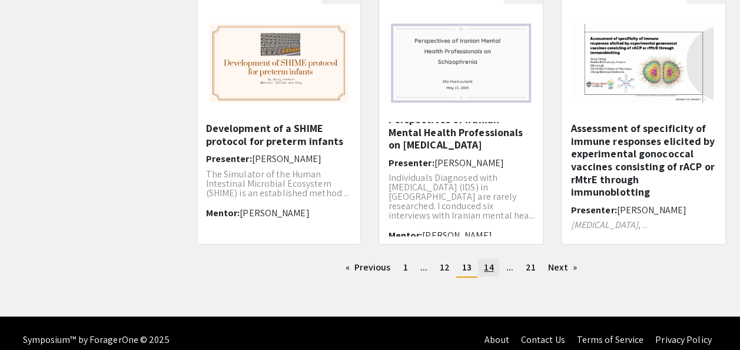
click at [489, 266] on span "14" at bounding box center [488, 267] width 9 height 12
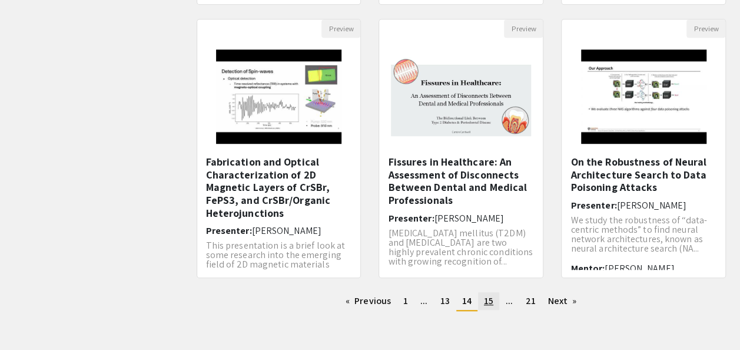
click at [492, 306] on span "15" at bounding box center [488, 300] width 9 height 12
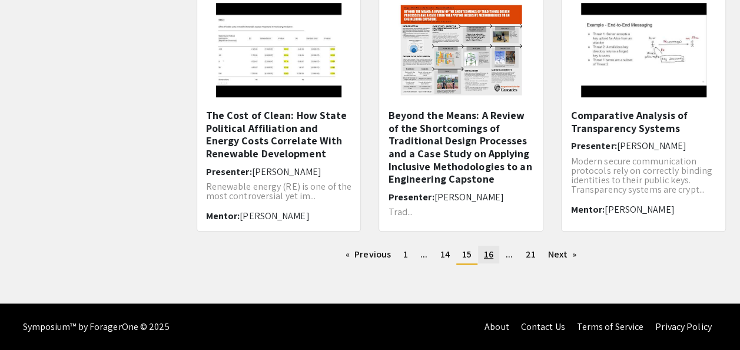
click at [492, 253] on span "16" at bounding box center [488, 254] width 9 height 12
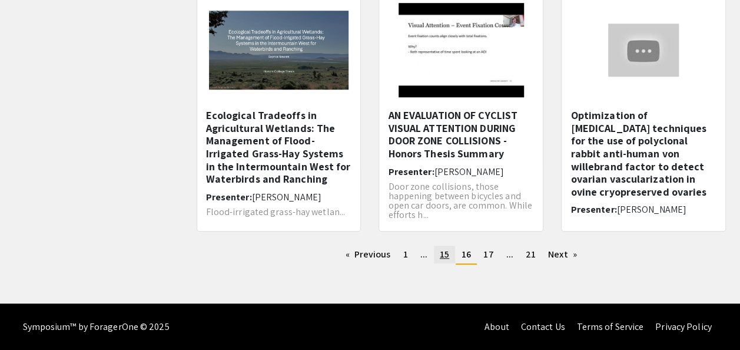
click at [438, 257] on link "page 15" at bounding box center [444, 254] width 21 height 18
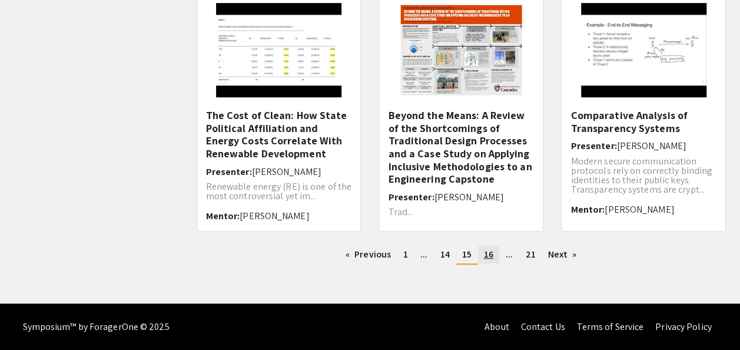
click at [490, 250] on span "16" at bounding box center [488, 254] width 9 height 12
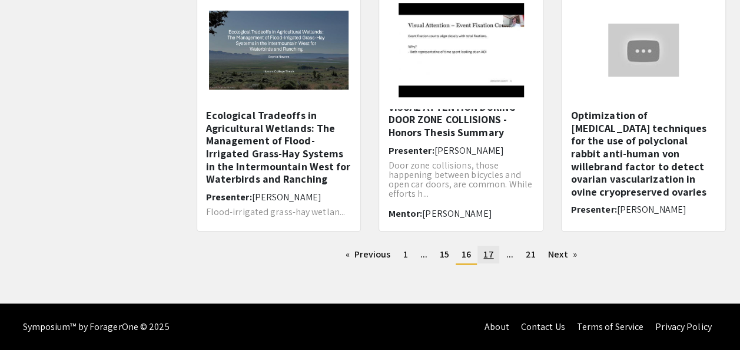
click at [492, 252] on span "17" at bounding box center [488, 254] width 10 height 12
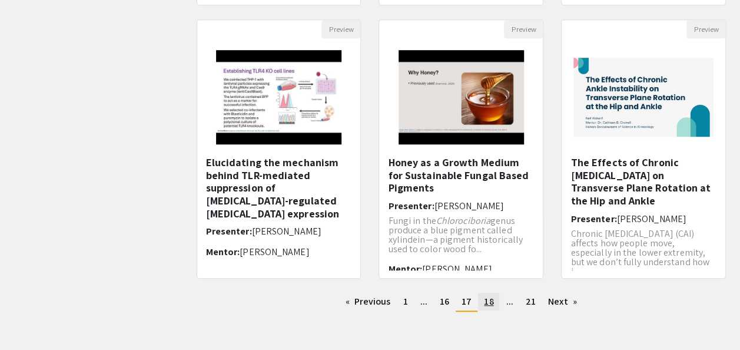
click at [479, 294] on link "page 18" at bounding box center [488, 302] width 21 height 18
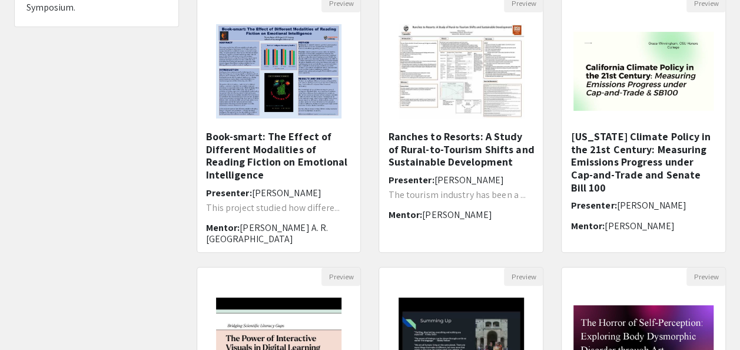
scroll to position [135, 0]
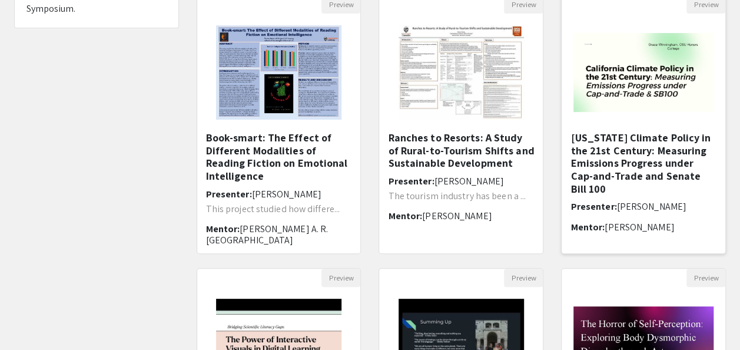
click at [641, 162] on h5 "[US_STATE] Climate Policy in the 21st Century: Measuring Emissions Progress und…" at bounding box center [643, 163] width 146 height 64
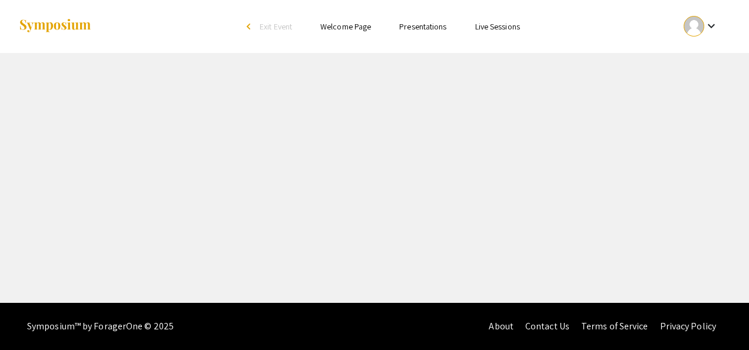
select select "custom"
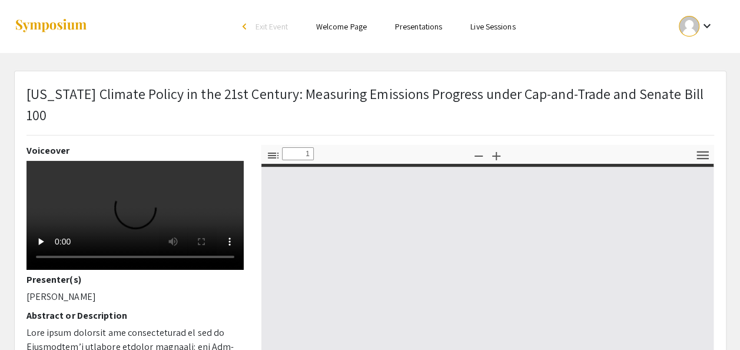
type input "0"
select select "custom"
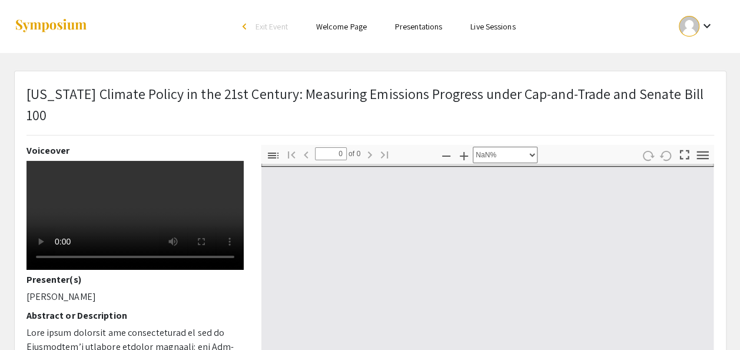
type input "1"
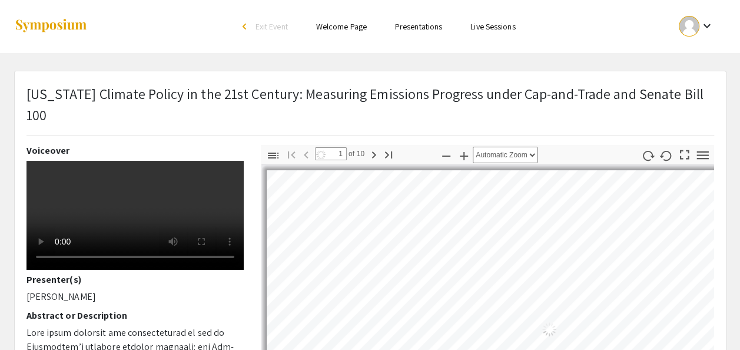
select select "auto"
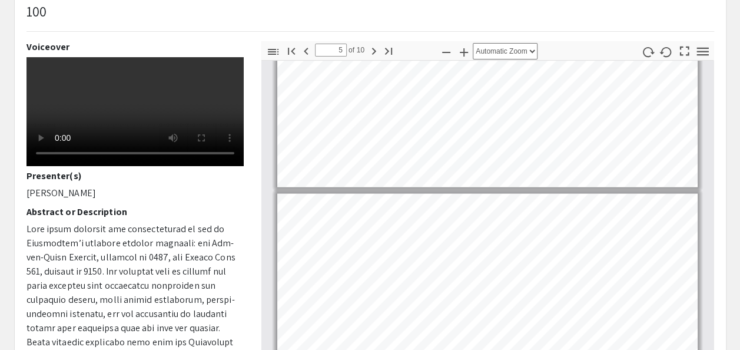
type input "6"
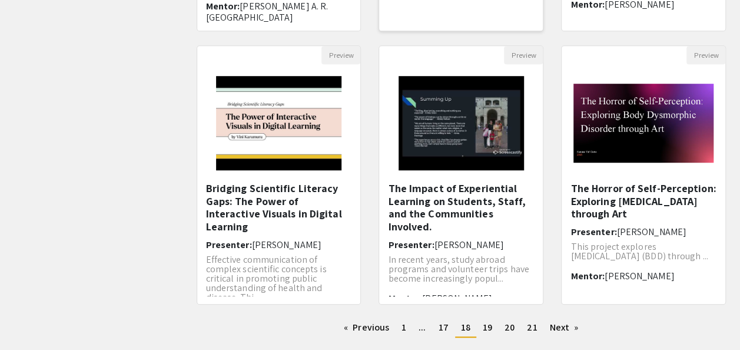
scroll to position [430, 0]
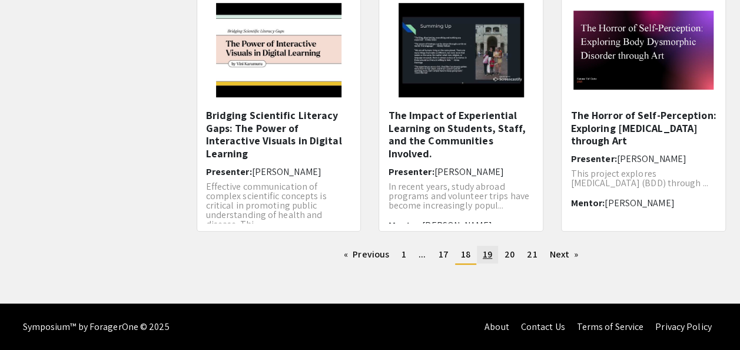
click at [480, 251] on link "page 19" at bounding box center [487, 254] width 21 height 18
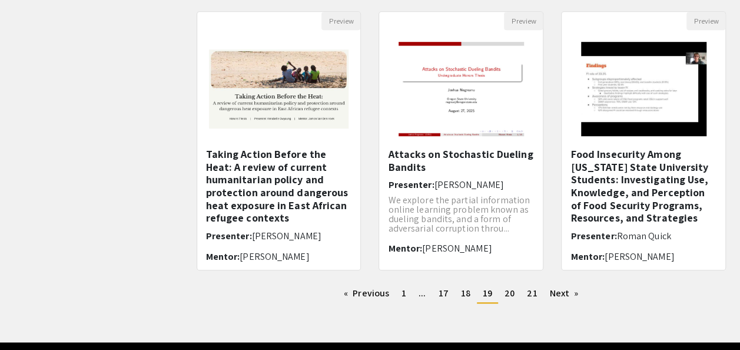
scroll to position [430, 0]
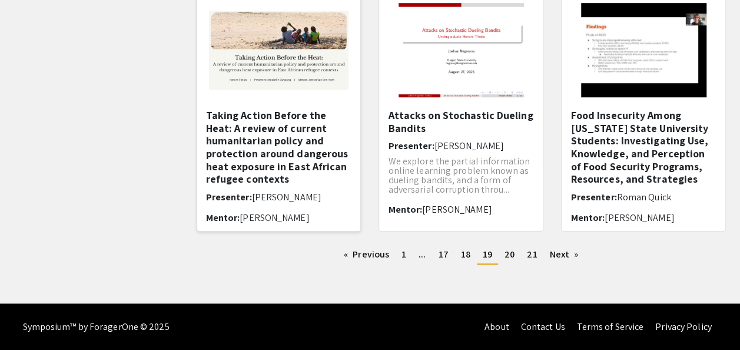
click at [290, 137] on h5 "Taking Action Before the Heat: A review of current humanitarian policy and prot…" at bounding box center [279, 147] width 146 height 77
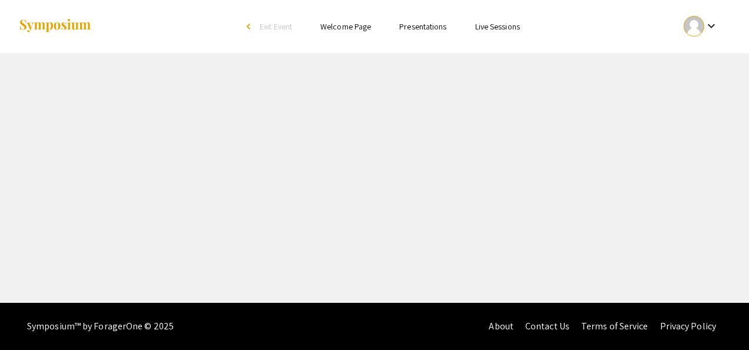
select select "custom"
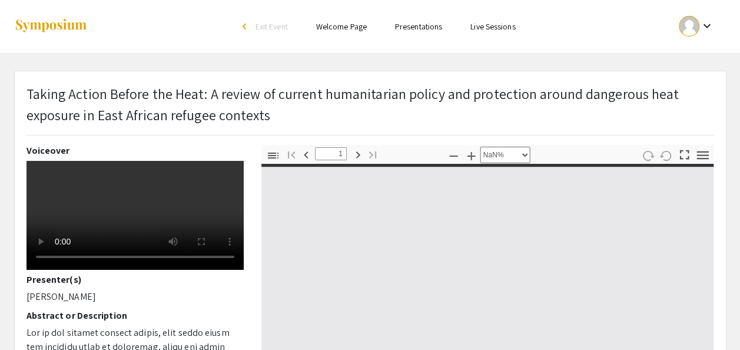
type input "0"
select select "auto"
type input "1"
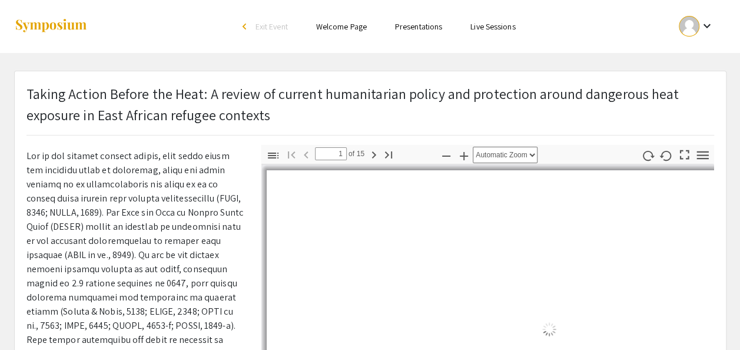
scroll to position [192, 0]
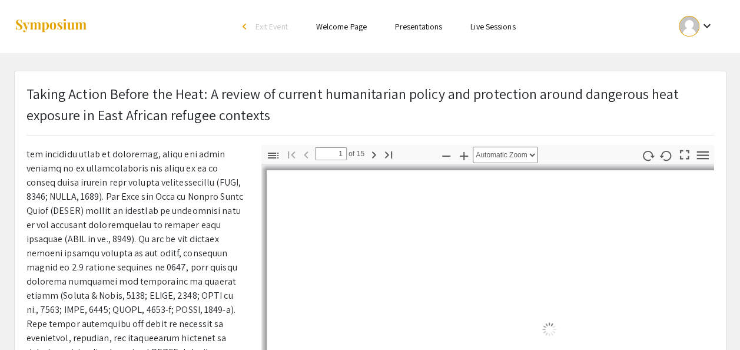
select select "auto"
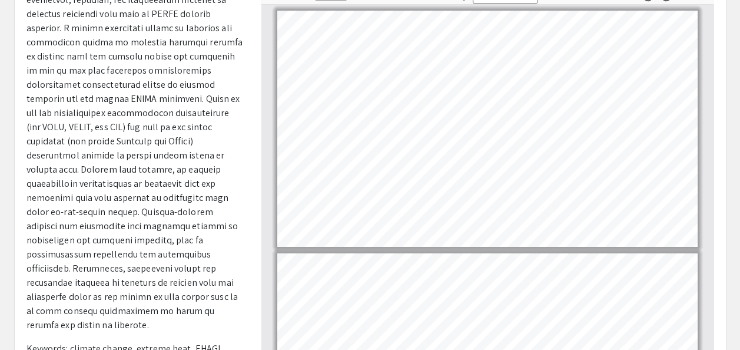
scroll to position [0, 0]
